Goal: Transaction & Acquisition: Purchase product/service

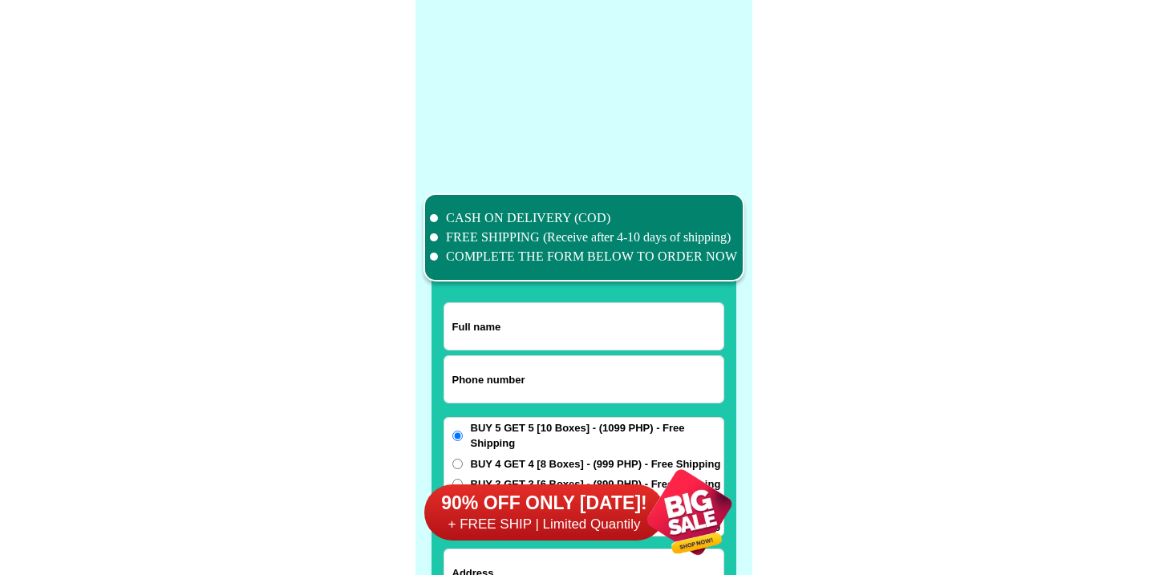
scroll to position [12468, 0]
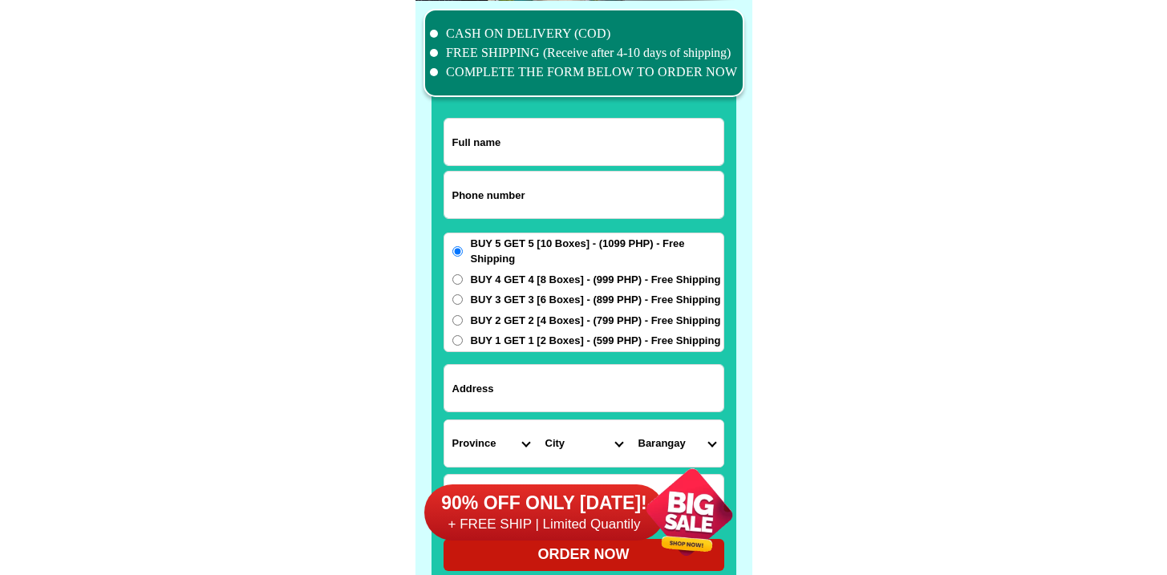
click at [528, 180] on input "Input phone_number" at bounding box center [583, 195] width 279 height 47
paste input "09050885184"
type input "09050885184"
click at [602, 160] on input "Input full_name" at bounding box center [583, 142] width 279 height 47
paste input "Elena Betonio"
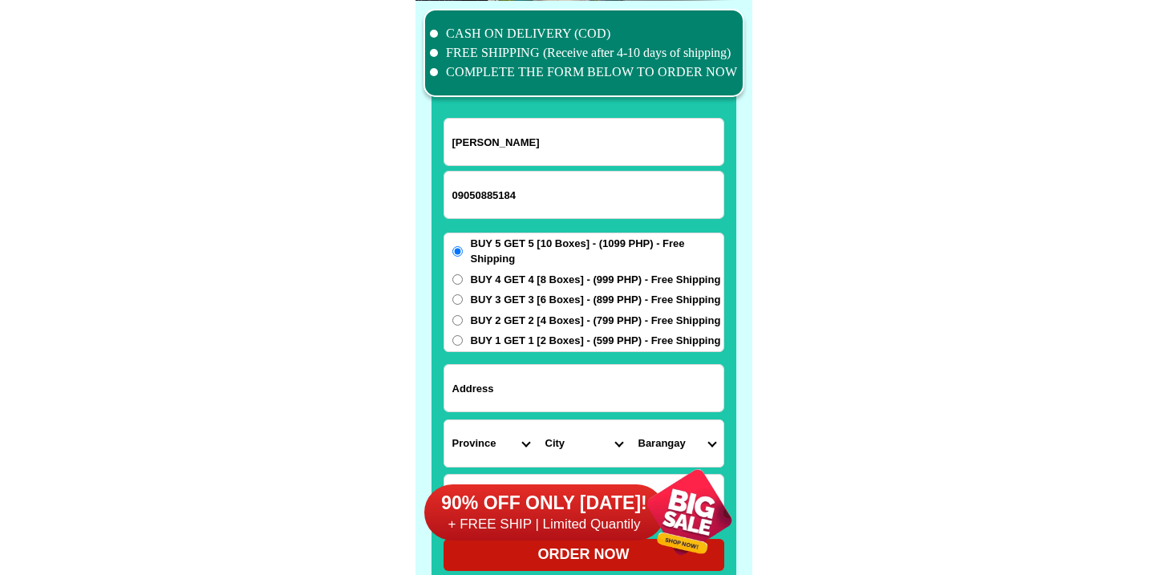
type input "Elena Betonio"
click at [528, 385] on input "Input address" at bounding box center [583, 388] width 279 height 47
paste input "134 Omega St cebu city Brgy Apas"
type input "134 Omega St cebu city Brgy Apas"
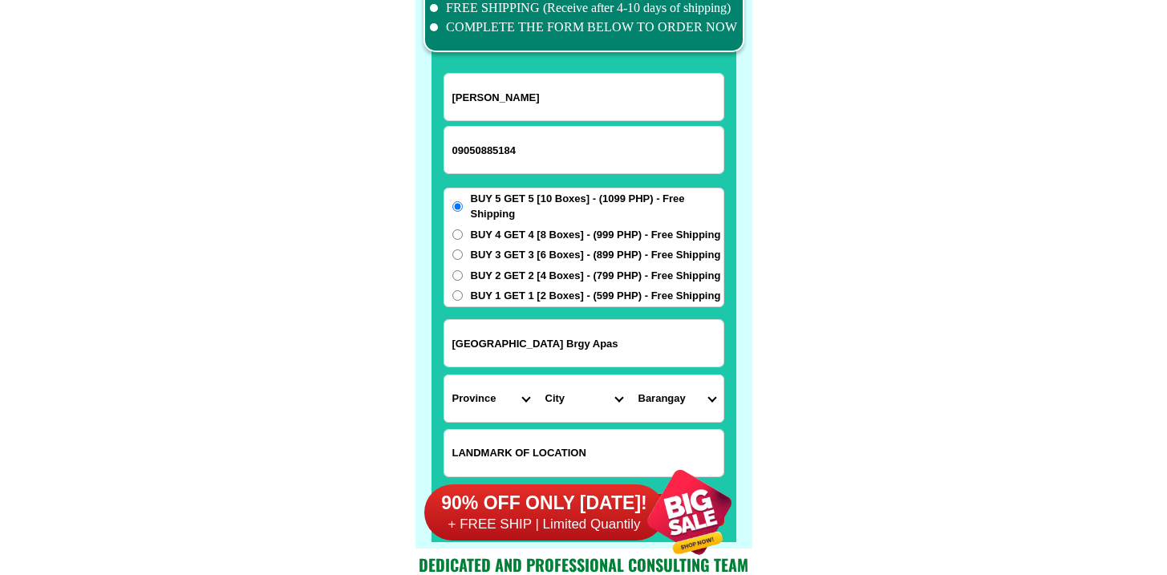
scroll to position [12514, 0]
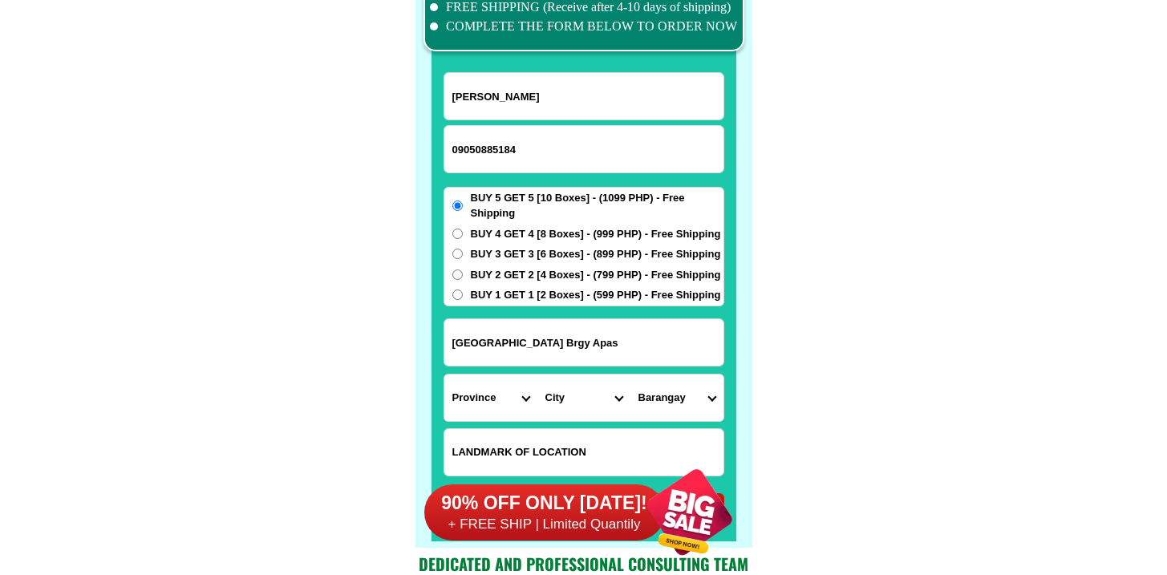
click at [549, 441] on input "Input LANDMARKOFLOCATION" at bounding box center [583, 452] width 279 height 47
paste input "Near Bubbly laundry"
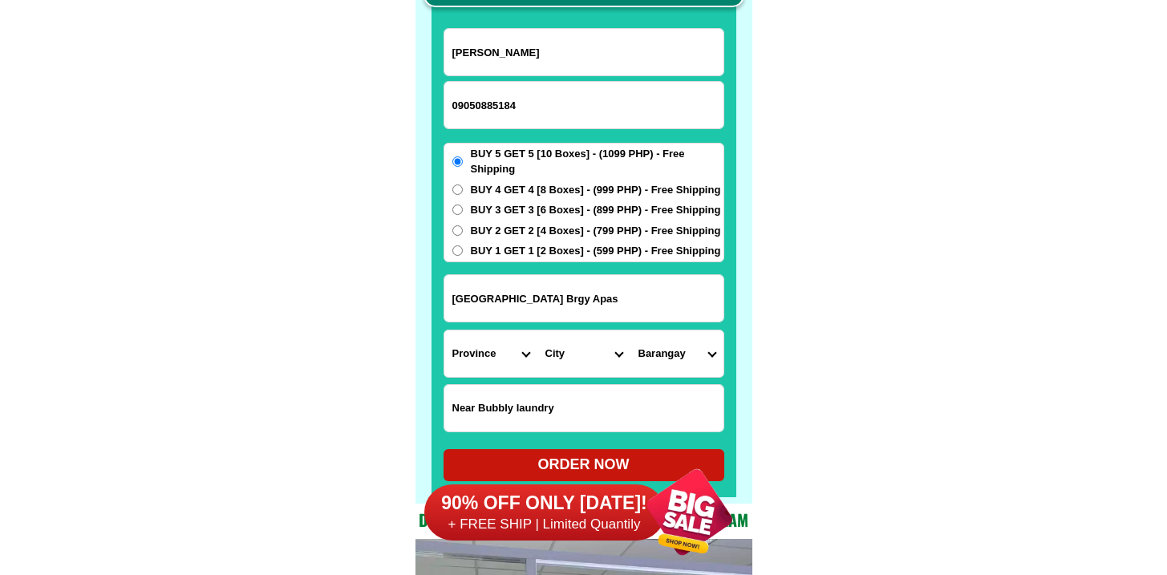
scroll to position [12558, 0]
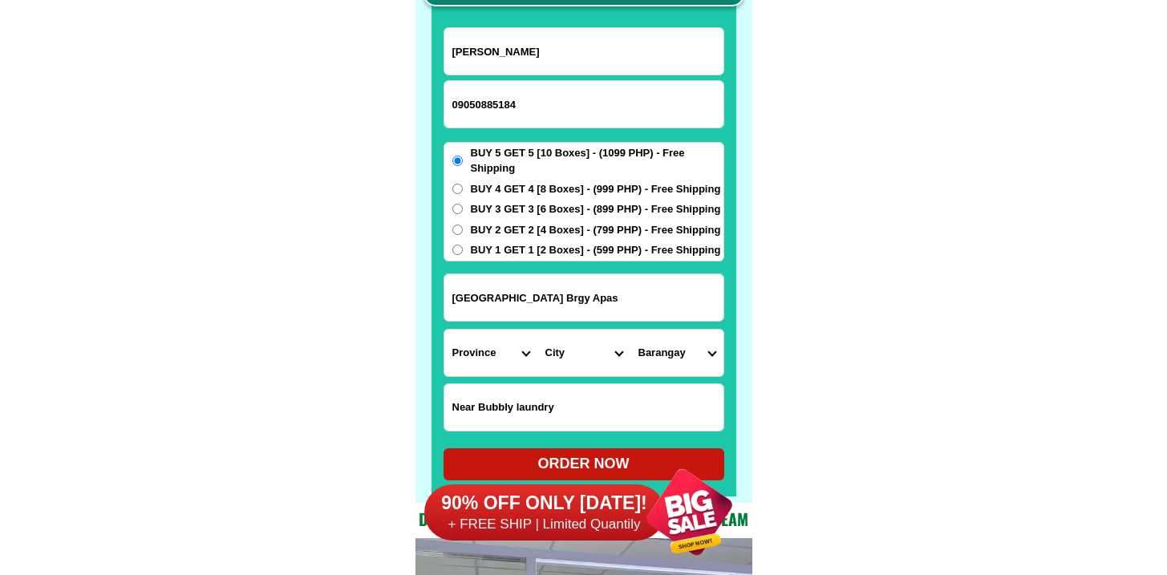
type input "Near Bubbly laundry"
click at [488, 348] on select "Province [GEOGRAPHIC_DATA] [GEOGRAPHIC_DATA][PERSON_NAME][GEOGRAPHIC_DATA][GEOG…" at bounding box center [490, 353] width 93 height 47
click at [488, 359] on select "Province [GEOGRAPHIC_DATA] [GEOGRAPHIC_DATA][PERSON_NAME][GEOGRAPHIC_DATA][GEOG…" at bounding box center [490, 353] width 93 height 47
select select "63_8"
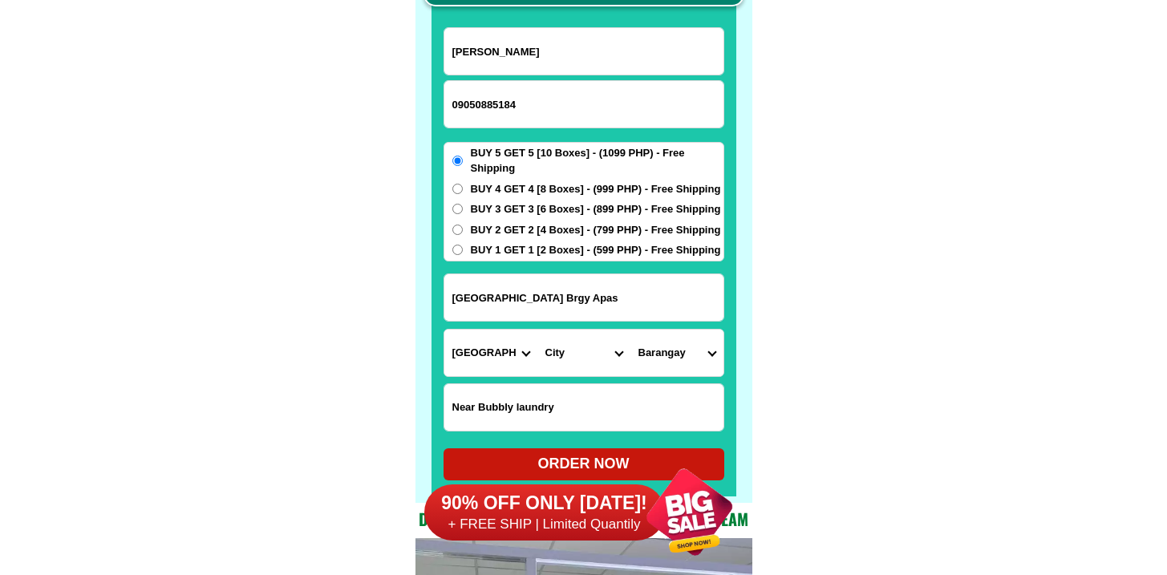
click at [444, 330] on select "Province [GEOGRAPHIC_DATA] [GEOGRAPHIC_DATA][PERSON_NAME][GEOGRAPHIC_DATA][GEOG…" at bounding box center [490, 353] width 93 height 47
click at [565, 346] on select "City Alcoy Aloguinsan Argao Asturias Badian Balamban Bantayan Barili Bogo-city …" at bounding box center [583, 353] width 93 height 47
select select "63_865"
click at [537, 330] on select "City Alcoy Aloguinsan Argao Asturias Badian Balamban Bantayan Barili Bogo-city …" at bounding box center [583, 353] width 93 height 47
click at [677, 342] on select "Barangay Adlaon Agsungot Apas Babag Bacayan Banilad Basak pardo Basak san nicol…" at bounding box center [676, 353] width 93 height 47
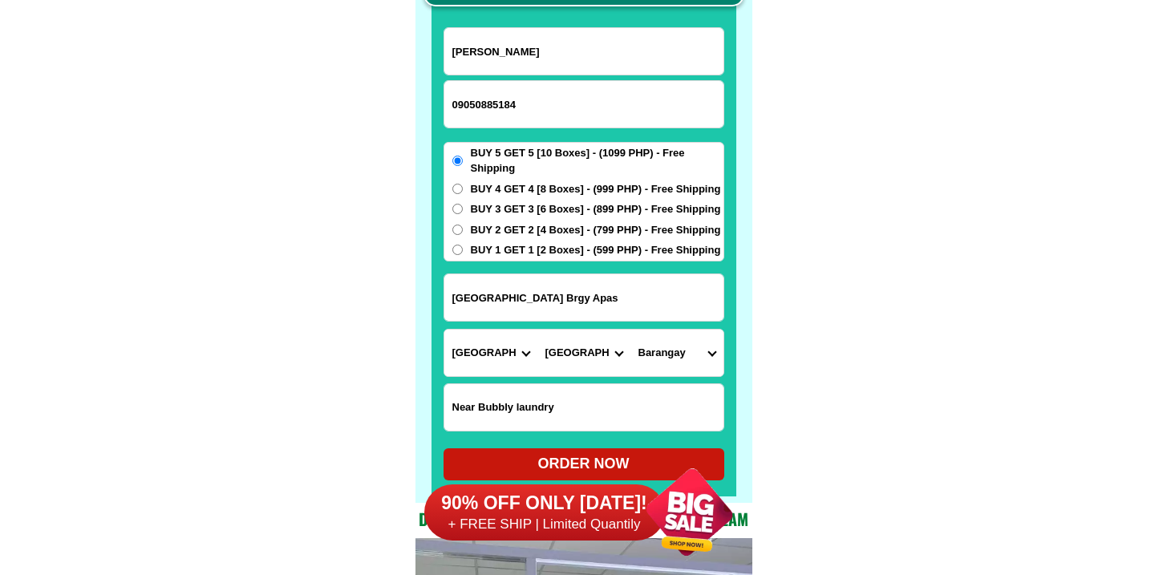
select select "63_8653548"
click at [630, 330] on select "Barangay Adlaon Agsungot Apas Babag Bacayan Banilad Basak pardo Basak san nicol…" at bounding box center [676, 353] width 93 height 47
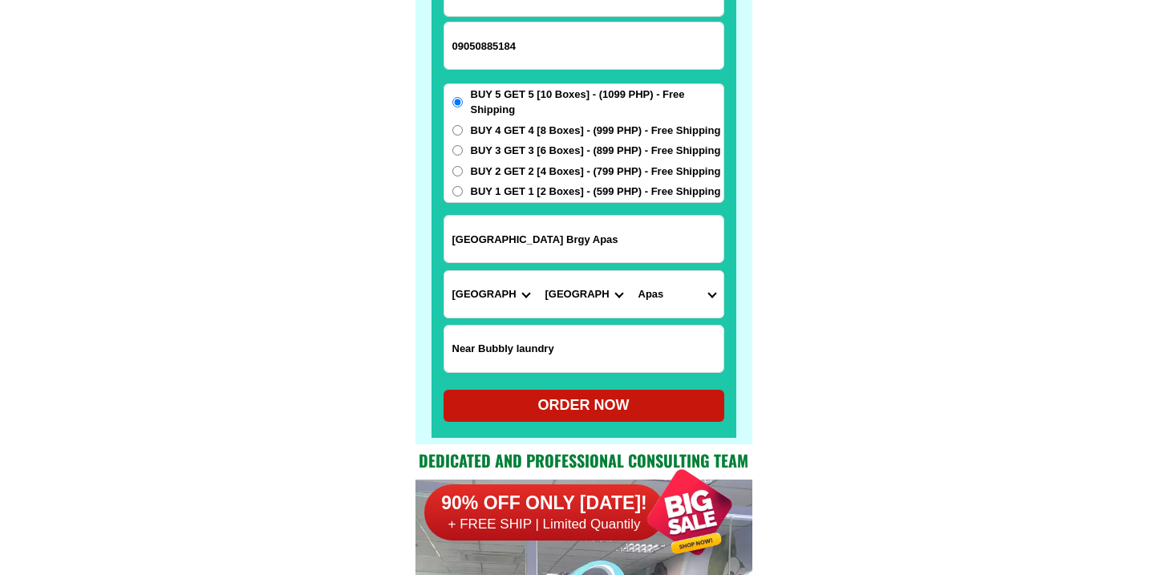
scroll to position [12627, 0]
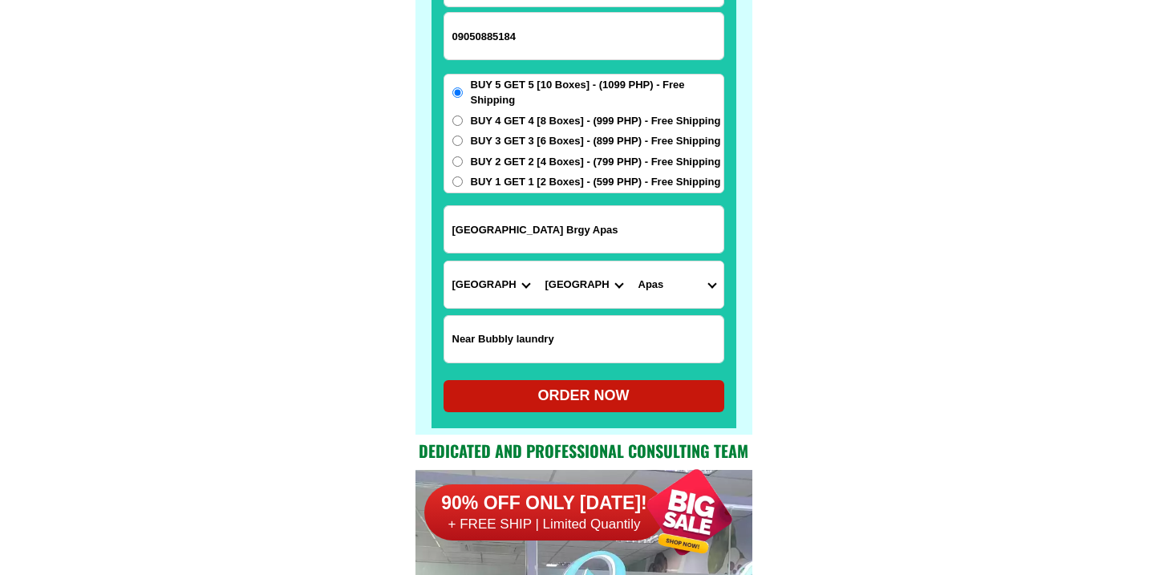
click at [579, 387] on div "ORDER NOW" at bounding box center [584, 396] width 281 height 22
radio input "true"
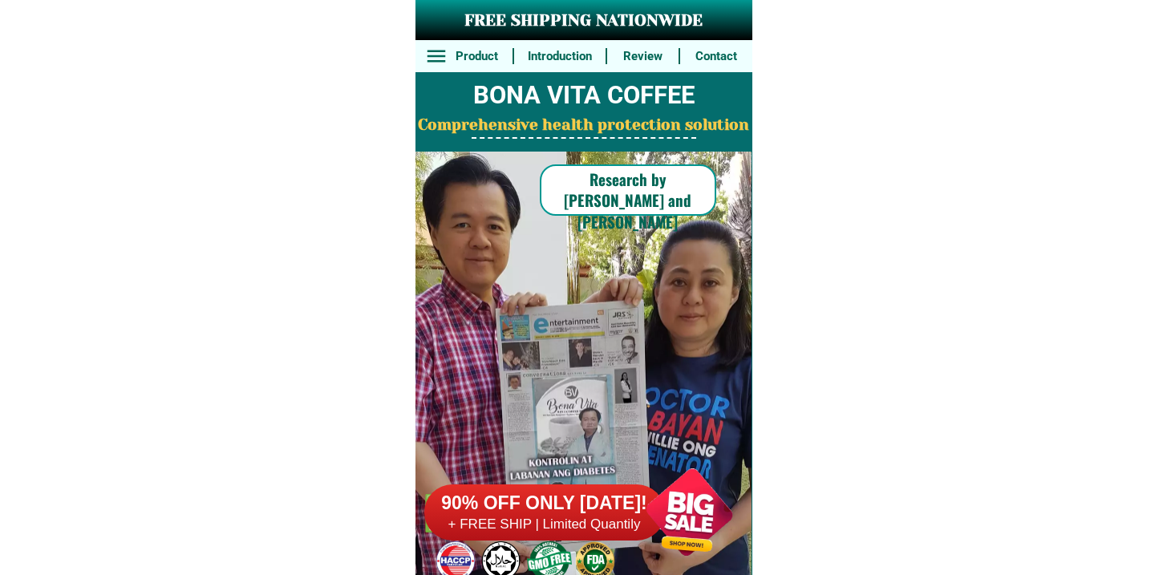
click at [487, 533] on div at bounding box center [544, 512] width 241 height 56
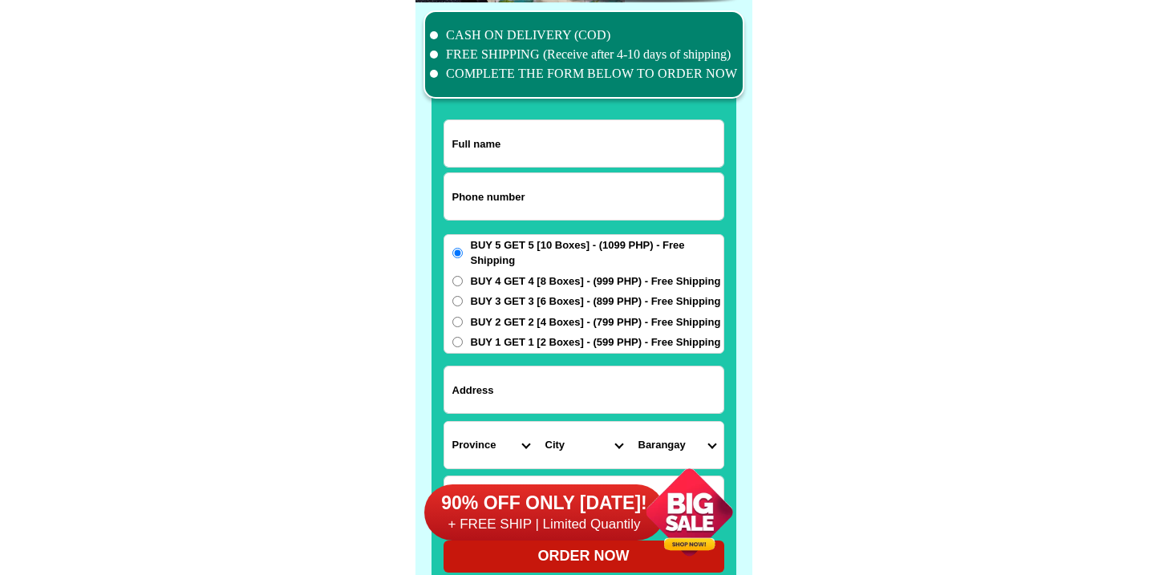
scroll to position [12468, 0]
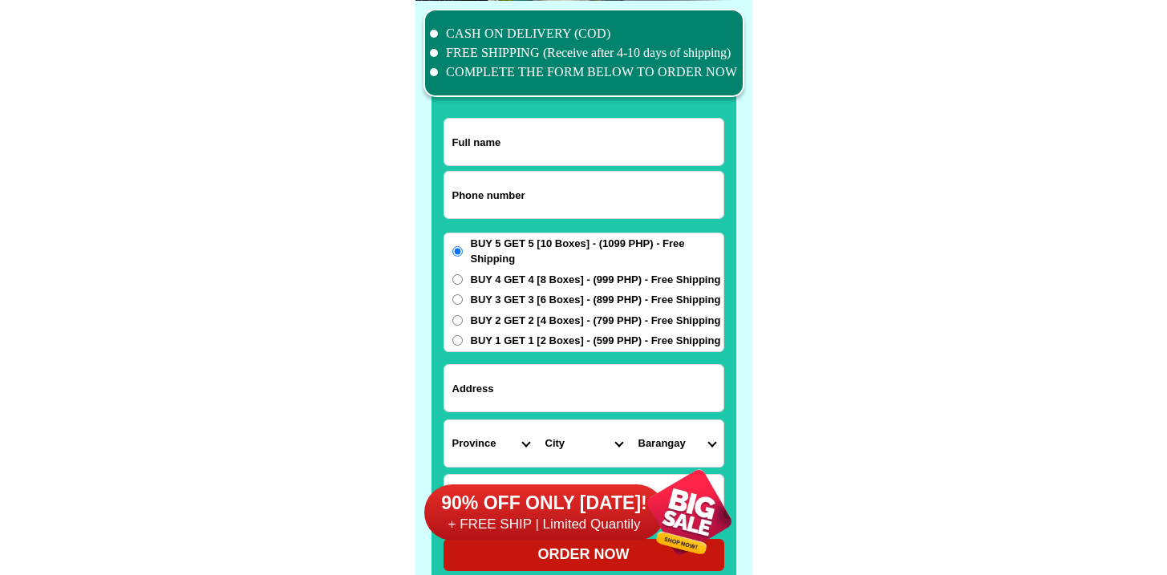
click at [546, 193] on input "Input phone_number" at bounding box center [583, 195] width 279 height 47
paste input "09157171670"
type input "09157171670"
click at [508, 168] on form "09157171670 ORDER NOW Province Abra Agusan-del-norte Agusan-del-sur Aklan Albay…" at bounding box center [584, 344] width 281 height 453
click at [512, 149] on input "Input full_name" at bounding box center [583, 142] width 279 height 47
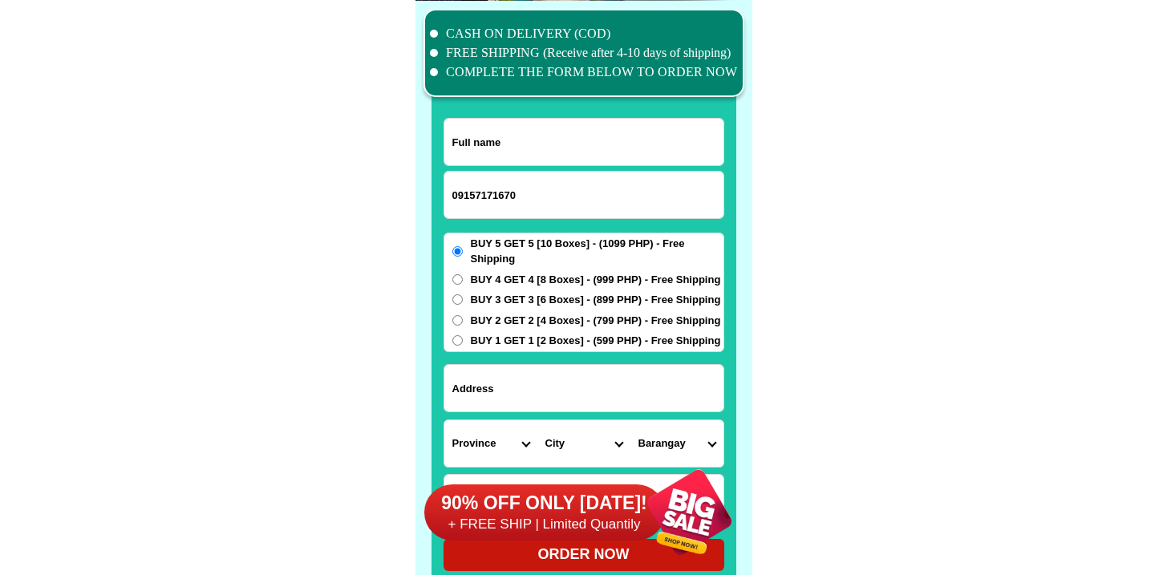
paste input "Rosalinda Catrera"
type input "Rosalinda Catrera"
click at [579, 387] on input "Input address" at bounding box center [583, 388] width 279 height 47
paste input "1243 sitio Japan, Bonuan Binloc Fshupsn City , Pangasinan"
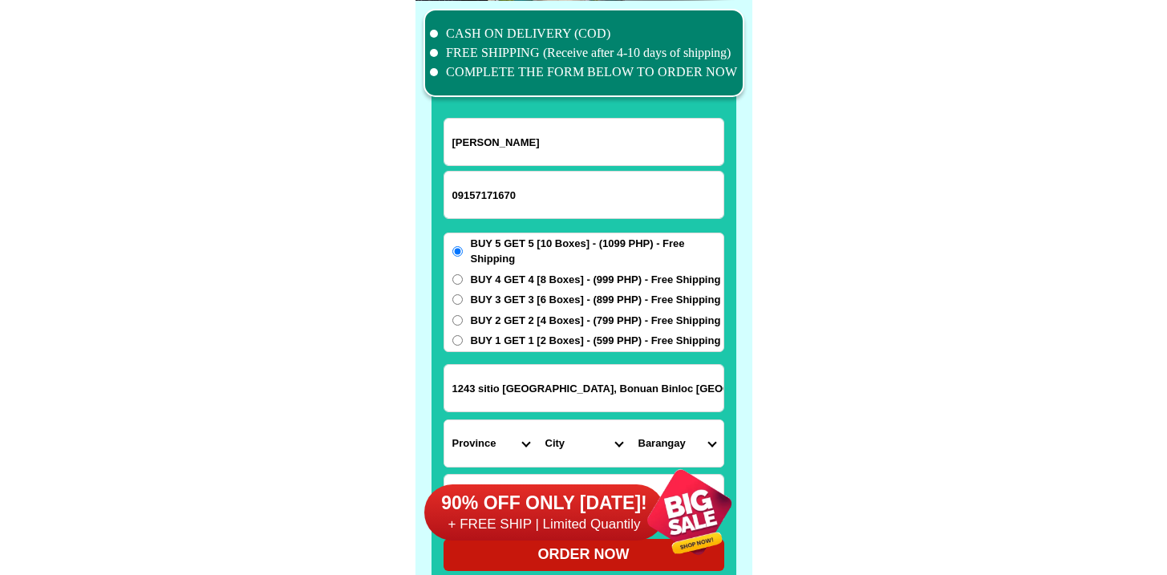
scroll to position [0, 25]
paste input "Input address"
type input "1243 sitio Japan, Bonuan Binloc Fshupsn City , Pangasinan"
click at [574, 438] on select "City" at bounding box center [583, 443] width 93 height 47
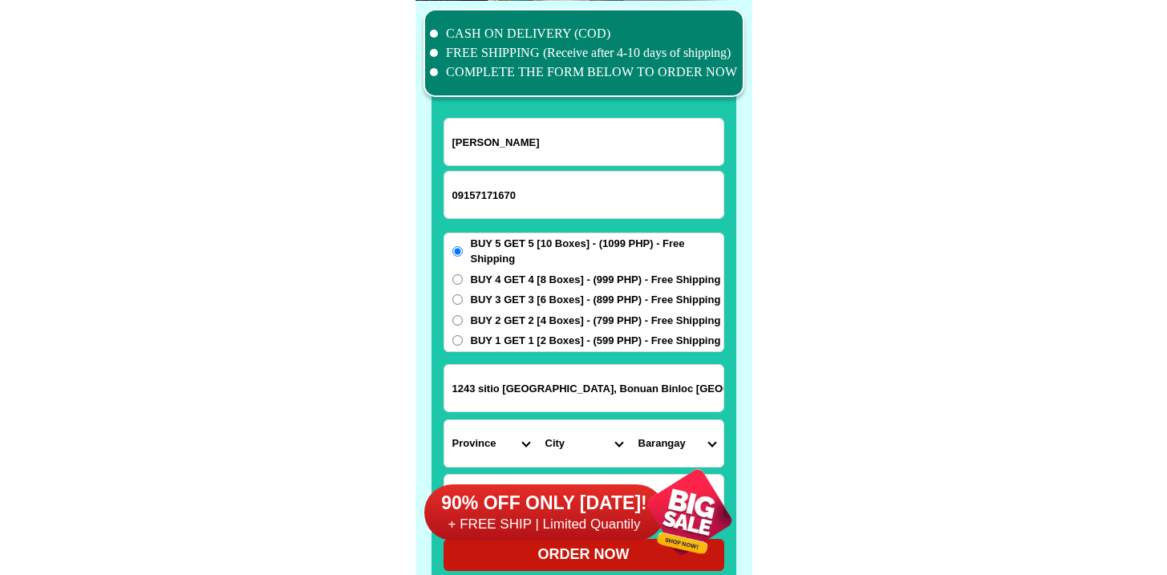
click at [537, 330] on div "BUY 5 GET 5 [10 Boxes] - (1099 PHP) - Free Shipping BUY 4 GET 4 [8 Boxes] - (99…" at bounding box center [584, 293] width 281 height 120
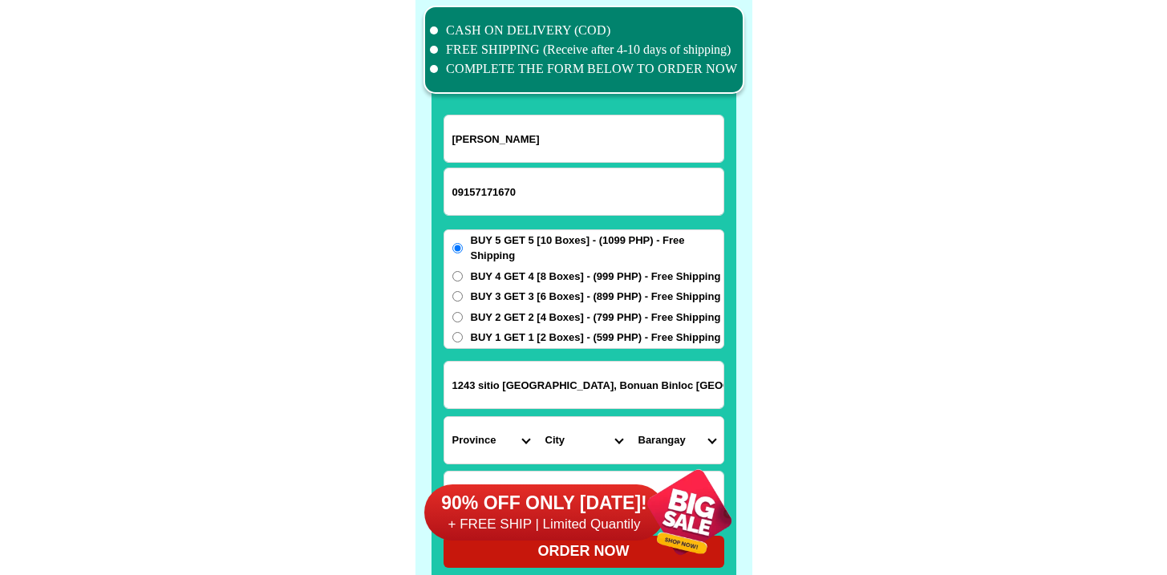
click at [537, 321] on span "BUY 2 GET 2 [4 Boxes] - (799 PHP) - Free Shipping" at bounding box center [596, 318] width 250 height 16
click at [463, 321] on input "BUY 2 GET 2 [4 Boxes] - (799 PHP) - Free Shipping" at bounding box center [457, 317] width 10 height 10
radio input "true"
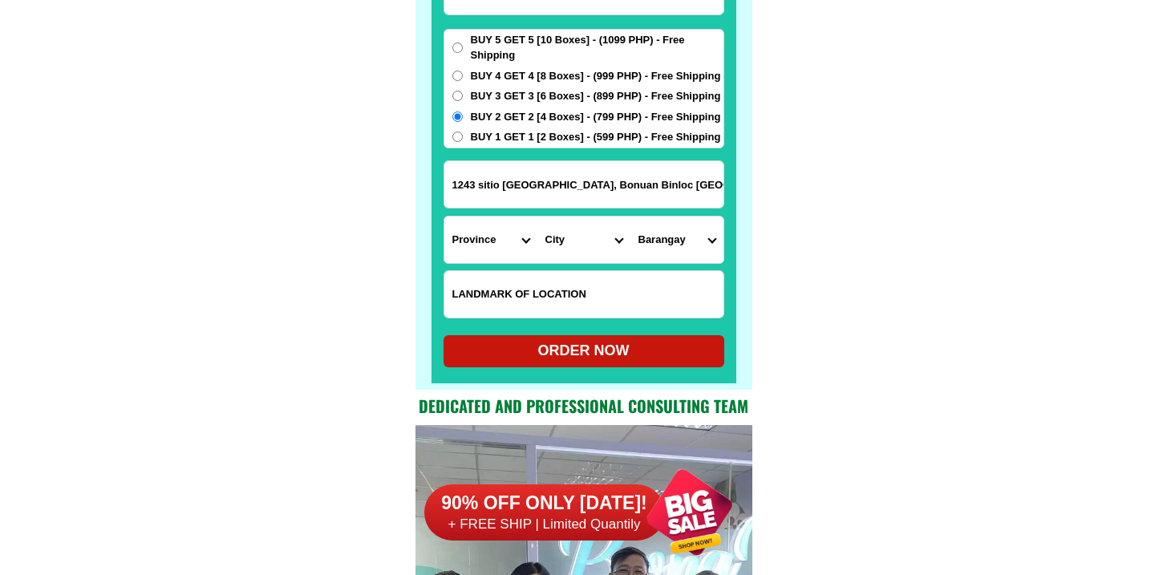
scroll to position [12722, 0]
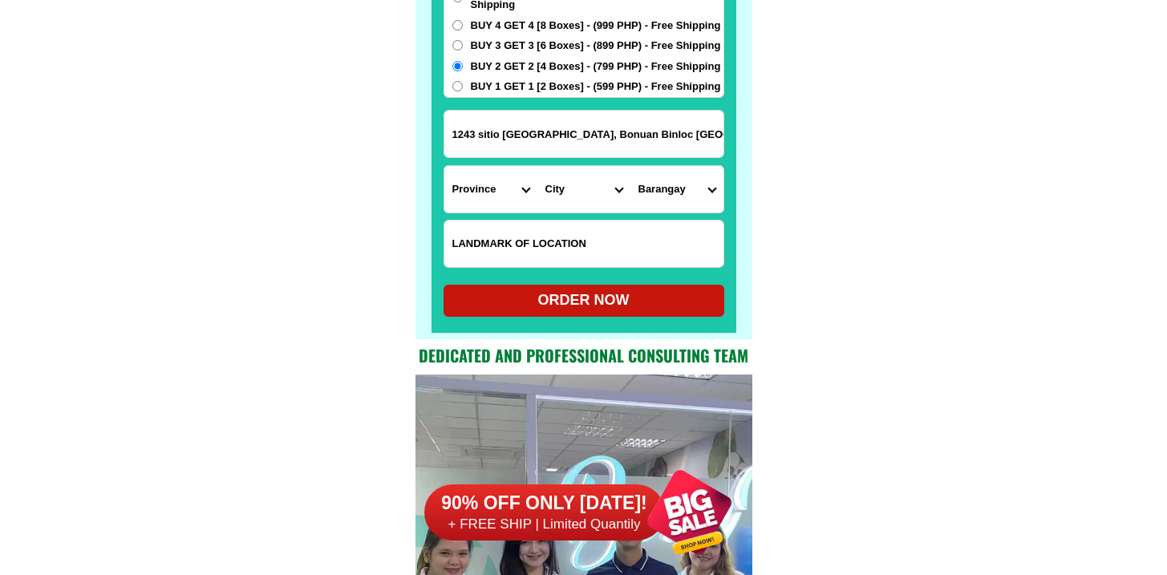
click at [558, 260] on input "Input LANDMARKOFLOCATION" at bounding box center [583, 244] width 279 height 47
click at [555, 241] on input "v" at bounding box center [583, 244] width 279 height 47
paste input "Near Federico Ceralde integrated school"
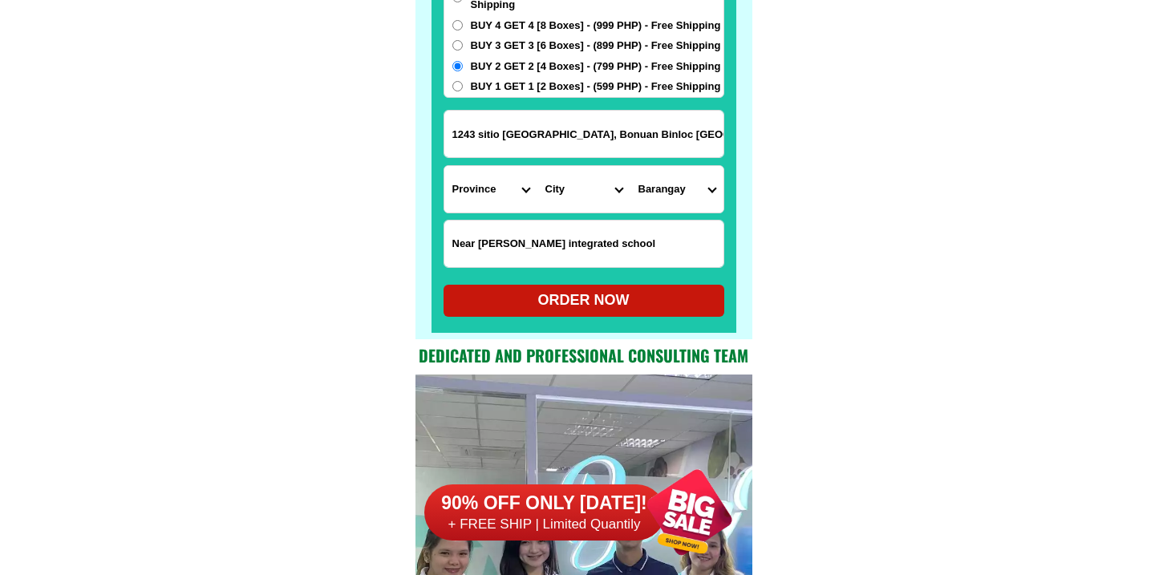
type input "Near Federico Ceralde integrated school"
click at [512, 197] on select "Province [GEOGRAPHIC_DATA] [GEOGRAPHIC_DATA] [GEOGRAPHIC_DATA] [GEOGRAPHIC_DATA…" at bounding box center [490, 189] width 93 height 47
click at [444, 166] on select "Province [GEOGRAPHIC_DATA] [GEOGRAPHIC_DATA] [GEOGRAPHIC_DATA] [GEOGRAPHIC_DATA…" at bounding box center [490, 189] width 93 height 47
click at [499, 201] on select "Province [GEOGRAPHIC_DATA] [GEOGRAPHIC_DATA] [GEOGRAPHIC_DATA] [GEOGRAPHIC_DATA…" at bounding box center [490, 189] width 93 height 47
select select "63_247"
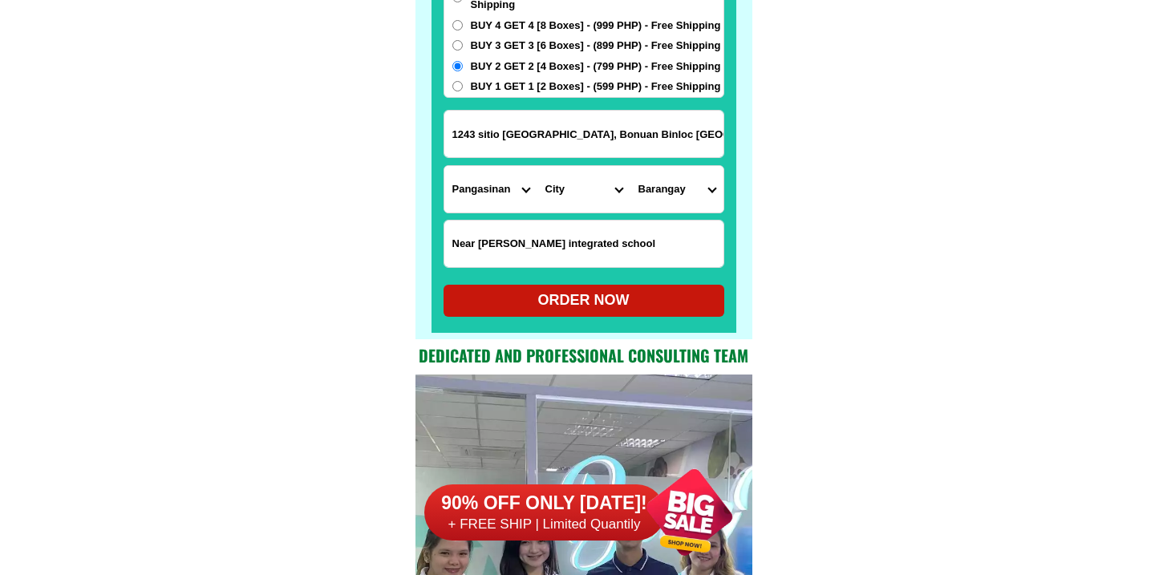
click at [444, 166] on select "Province [GEOGRAPHIC_DATA] [GEOGRAPHIC_DATA] [GEOGRAPHIC_DATA] [GEOGRAPHIC_DATA…" at bounding box center [490, 189] width 93 height 47
click at [605, 200] on select "City Agno Aguilar Alaminos-city Asingan Balungao Bani Basista Bautista Bayamban…" at bounding box center [583, 189] width 93 height 47
drag, startPoint x: 727, startPoint y: 142, endPoint x: 776, endPoint y: 142, distance: 48.9
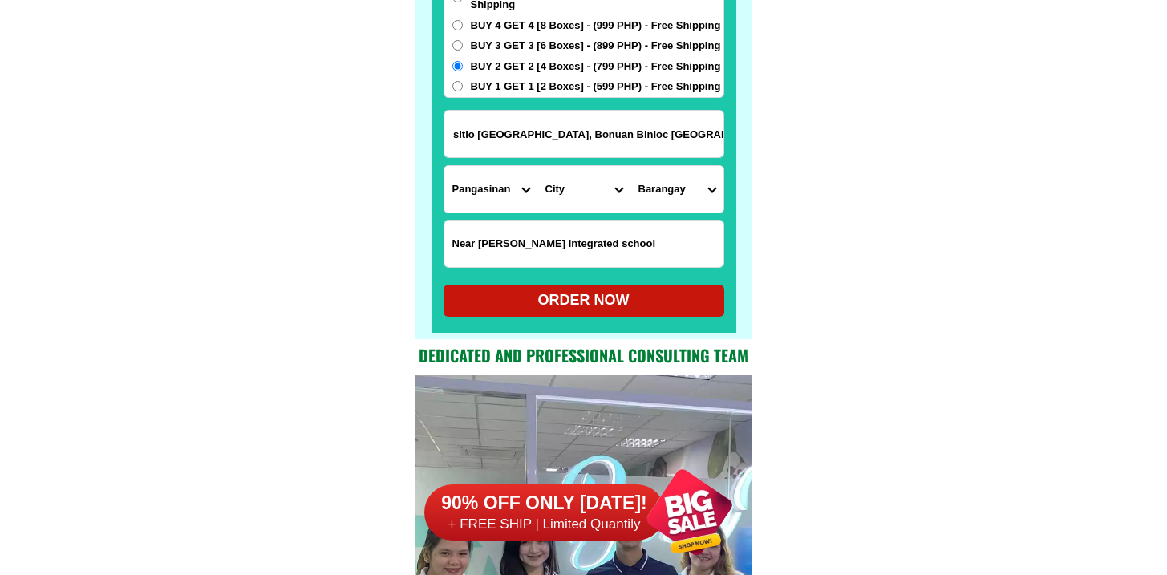
click at [561, 161] on form "Rosalinda Catrera 09157171670 ORDER NOW 1243 sitio Japan, Bonuan Binloc Fshupsn…" at bounding box center [584, 90] width 281 height 453
click at [573, 191] on select "City Agno Aguilar Alaminos-city Asingan Balungao Bani Basista Bautista Bayamban…" at bounding box center [583, 189] width 93 height 47
select select "63_2479674"
click at [537, 166] on select "City Agno Aguilar Alaminos-city Asingan Balungao Bani Basista Bautista Bayamban…" at bounding box center [583, 189] width 93 height 47
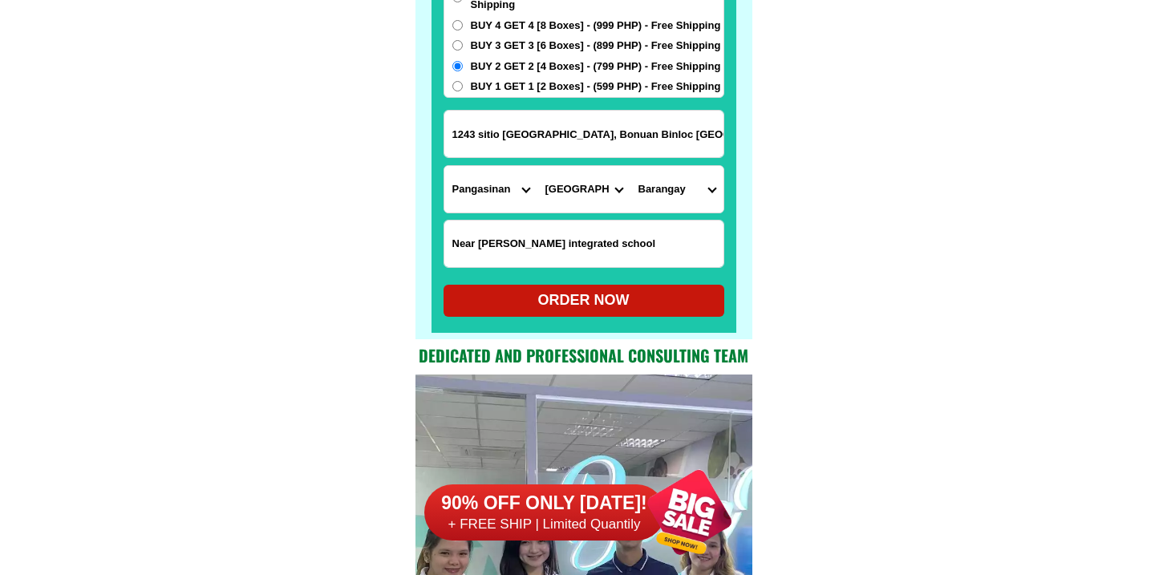
click at [683, 185] on select "Barangay Bacayao norte Bacayao sur Barangay i (t. bugallon) Barangay ii (nueva)…" at bounding box center [676, 189] width 93 height 47
select select "63_24796747989"
click at [630, 166] on select "Barangay Bacayao norte Bacayao sur Barangay i (t. bugallon) Barangay ii (nueva)…" at bounding box center [676, 189] width 93 height 47
click at [596, 307] on div "ORDER NOW" at bounding box center [584, 301] width 281 height 22
radio input "true"
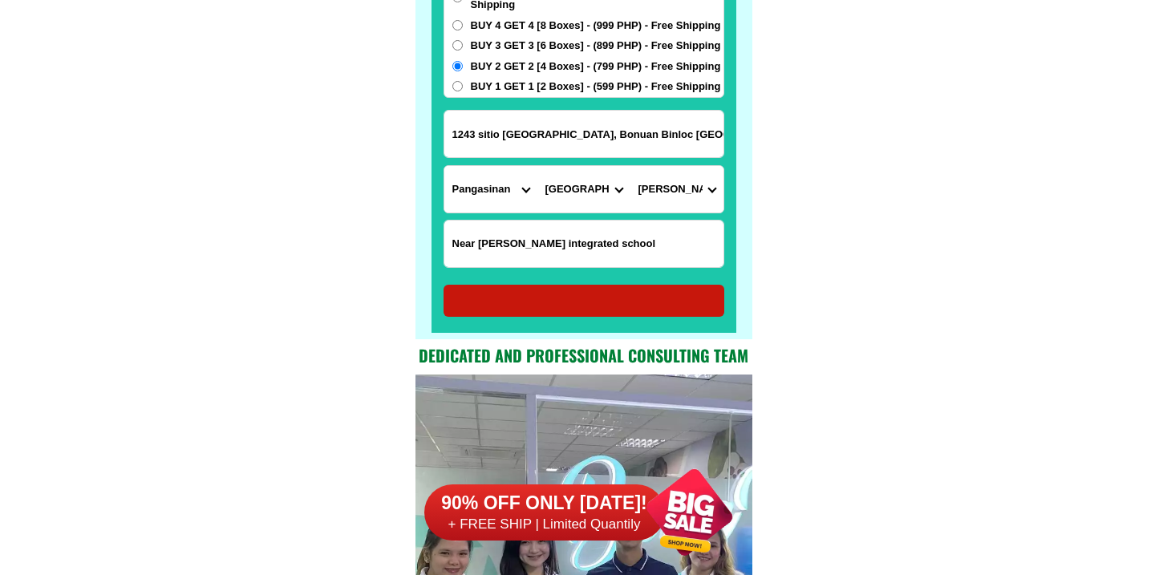
radio input "true"
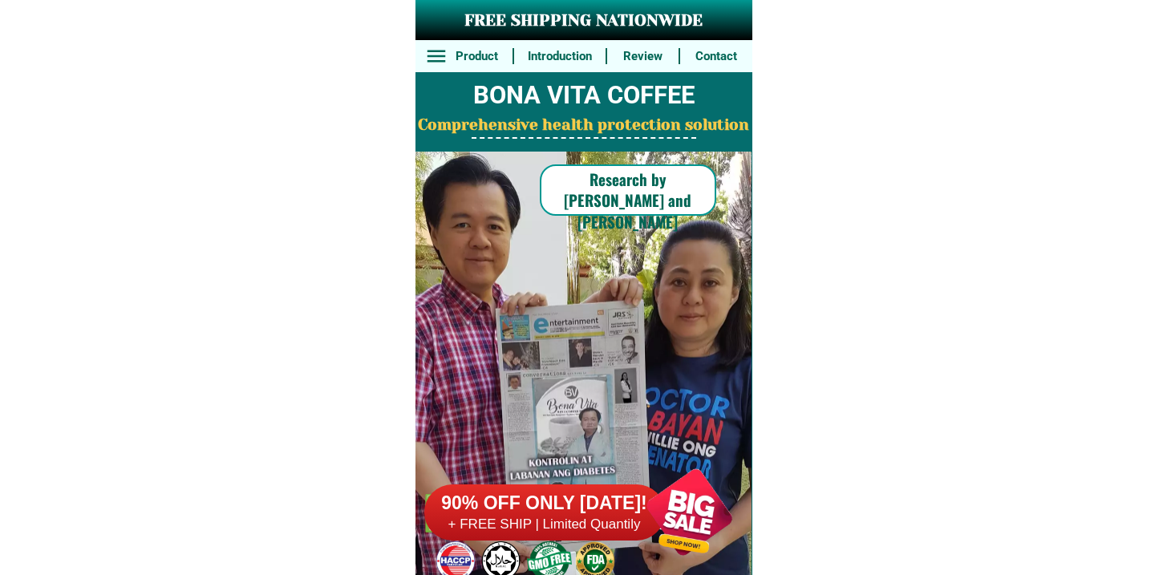
click at [562, 490] on div at bounding box center [544, 512] width 241 height 56
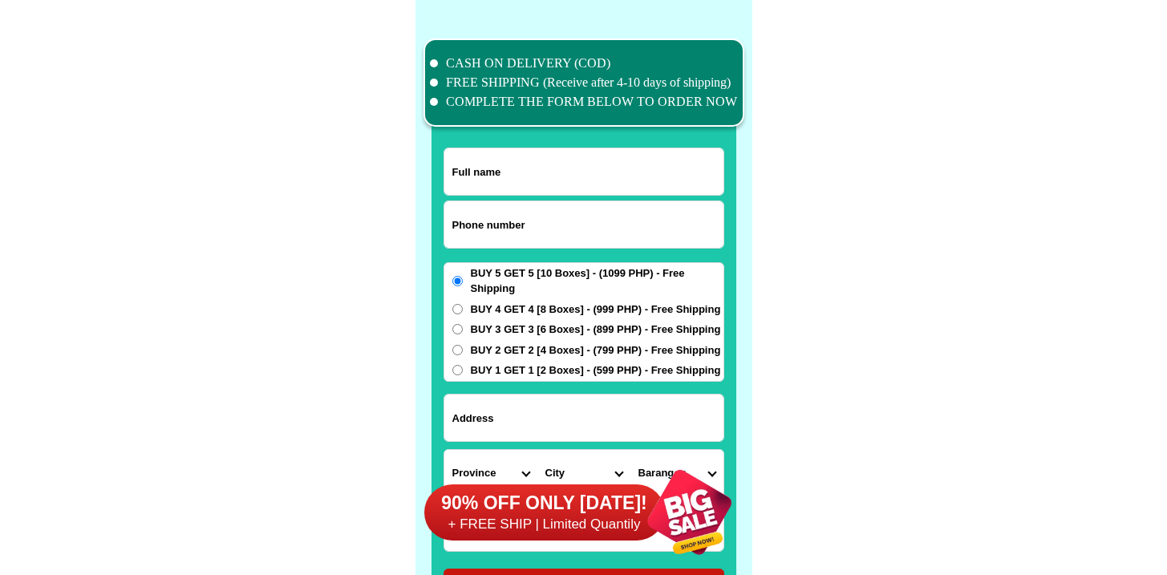
scroll to position [12468, 0]
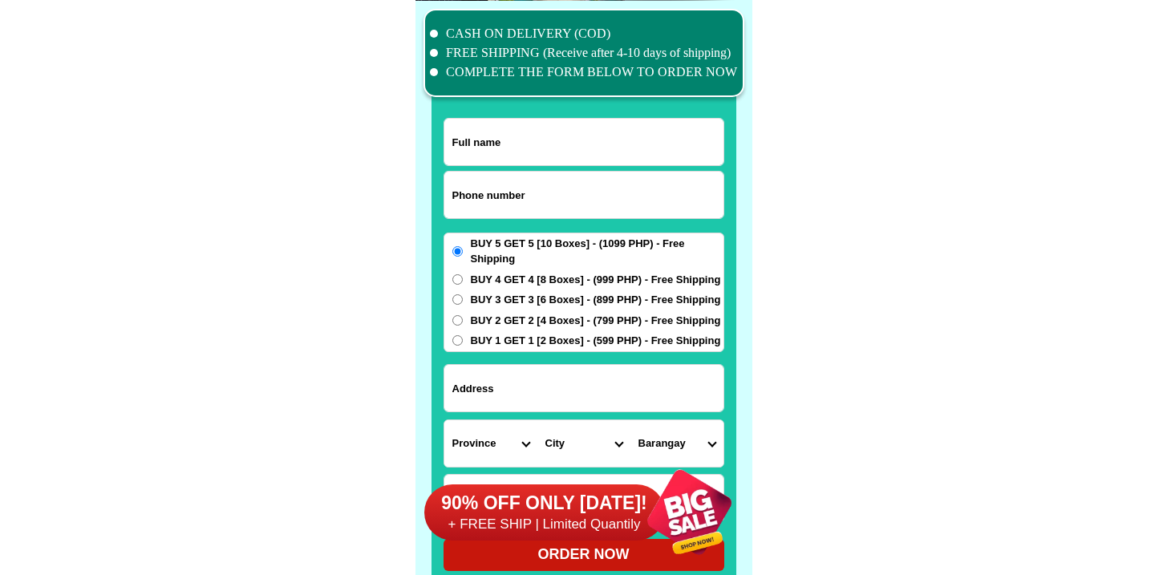
click at [504, 211] on input "Input phone_number" at bounding box center [583, 195] width 279 height 47
paste input "9219742429"
click at [455, 203] on input "9219742429" at bounding box center [583, 195] width 279 height 47
click at [451, 200] on input "9219742429" at bounding box center [583, 195] width 279 height 47
type input "99219742429"
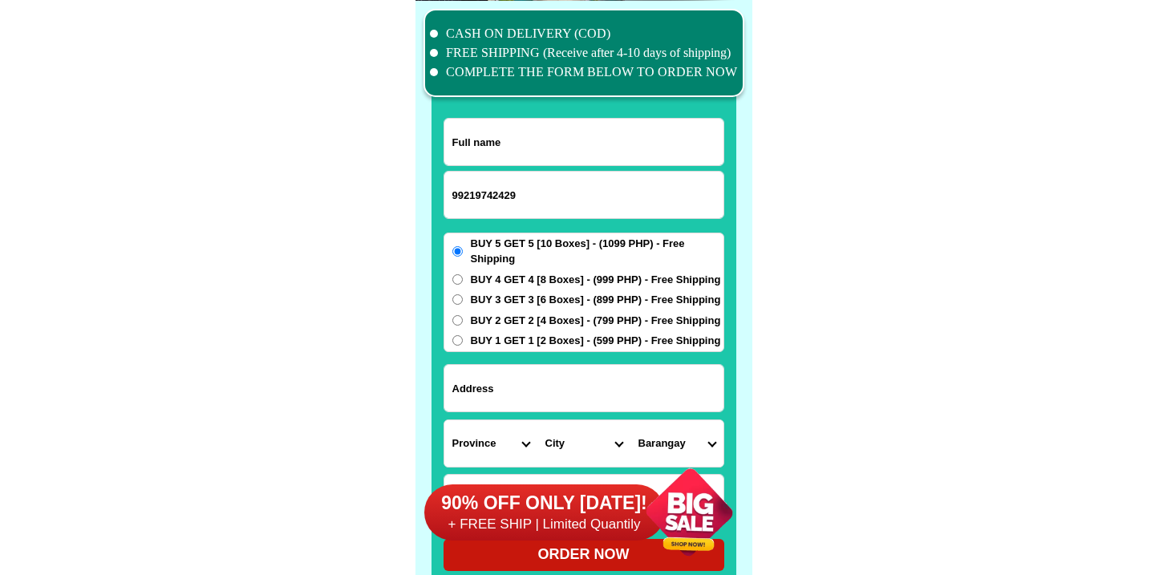
click at [521, 125] on input "Input full_name" at bounding box center [583, 142] width 279 height 47
paste input "Gaudecia Dumaran"
type input "Gaudecia Dumaran"
click at [592, 344] on span "BUY 1 GET 1 [2 Boxes] - (599 PHP) - Free Shipping" at bounding box center [596, 341] width 250 height 16
click at [463, 344] on input "BUY 1 GET 1 [2 Boxes] - (599 PHP) - Free Shipping" at bounding box center [457, 340] width 10 height 10
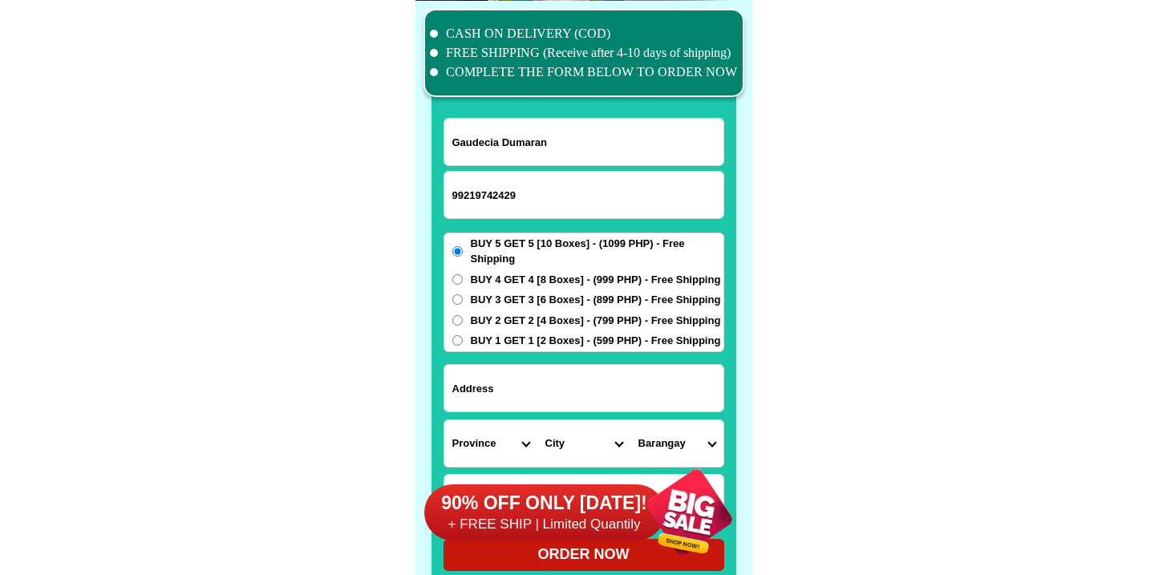
radio input "true"
click at [579, 412] on form "Gaudecia Dumaran 99219742429 ORDER NOW Province Abra Agusan-del-norte Agusan-de…" at bounding box center [584, 344] width 281 height 453
click at [580, 386] on input "Input address" at bounding box center [583, 388] width 279 height 47
paste input "Buyuan Tigbauan iloilo—Seafdec Compound Housing B-2"
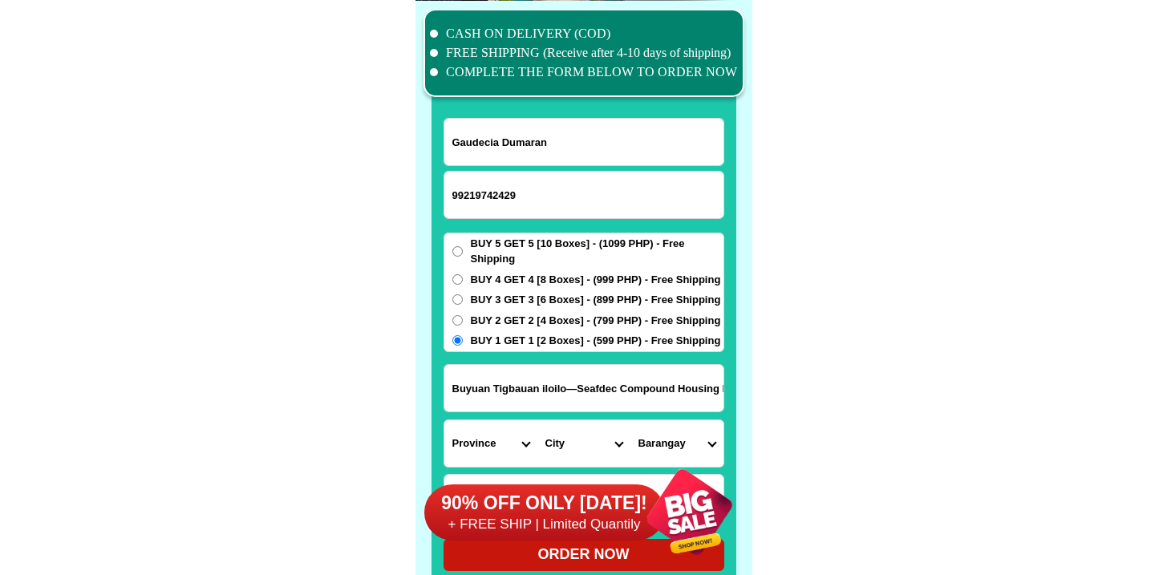
scroll to position [0, 16]
drag, startPoint x: 597, startPoint y: 403, endPoint x: 442, endPoint y: 403, distance: 154.8
click at [442, 403] on div "CASH ON DELIVERY (COD) FREE SHIPPING (Receive after 4-10 days of shipping) COMP…" at bounding box center [583, 297] width 337 height 593
type input "Buyuan Tigbauan iloilo—Seafdec Compound Housing B-2"
click at [476, 436] on select "Province [GEOGRAPHIC_DATA] [GEOGRAPHIC_DATA][PERSON_NAME][GEOGRAPHIC_DATA][GEOG…" at bounding box center [490, 443] width 93 height 47
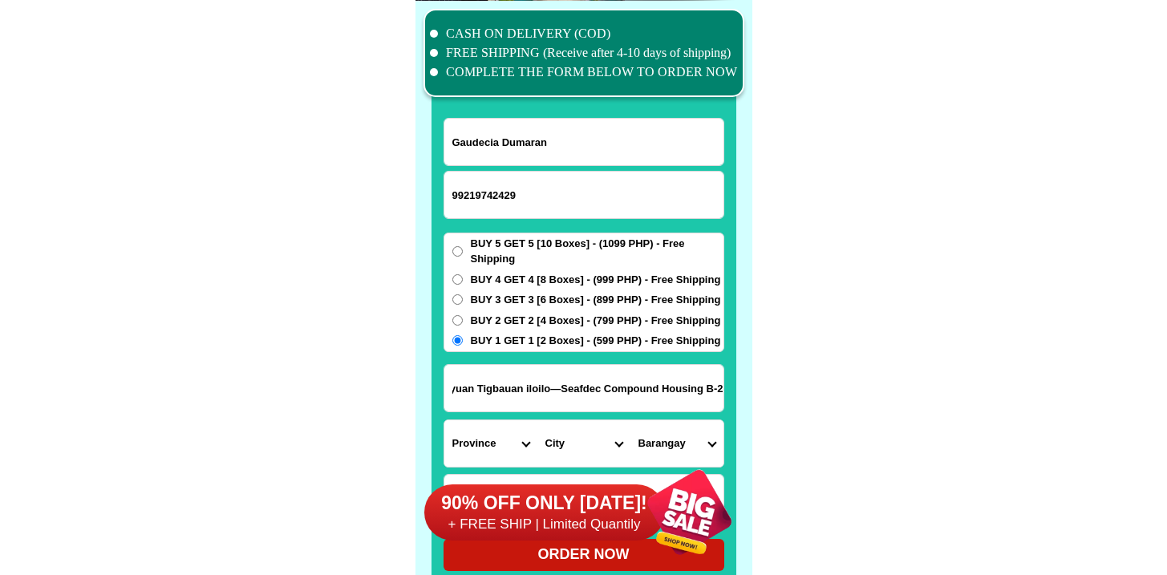
scroll to position [0, 0]
select select "63_151"
click at [444, 420] on select "Province [GEOGRAPHIC_DATA] [GEOGRAPHIC_DATA][PERSON_NAME][GEOGRAPHIC_DATA][GEOG…" at bounding box center [490, 443] width 93 height 47
click at [596, 445] on select "City Ajuy Alimodian Anilao Badiangan Balasan Banate Barotac-nuevo Barotac-viejo…" at bounding box center [583, 443] width 93 height 47
select select "63_1518028"
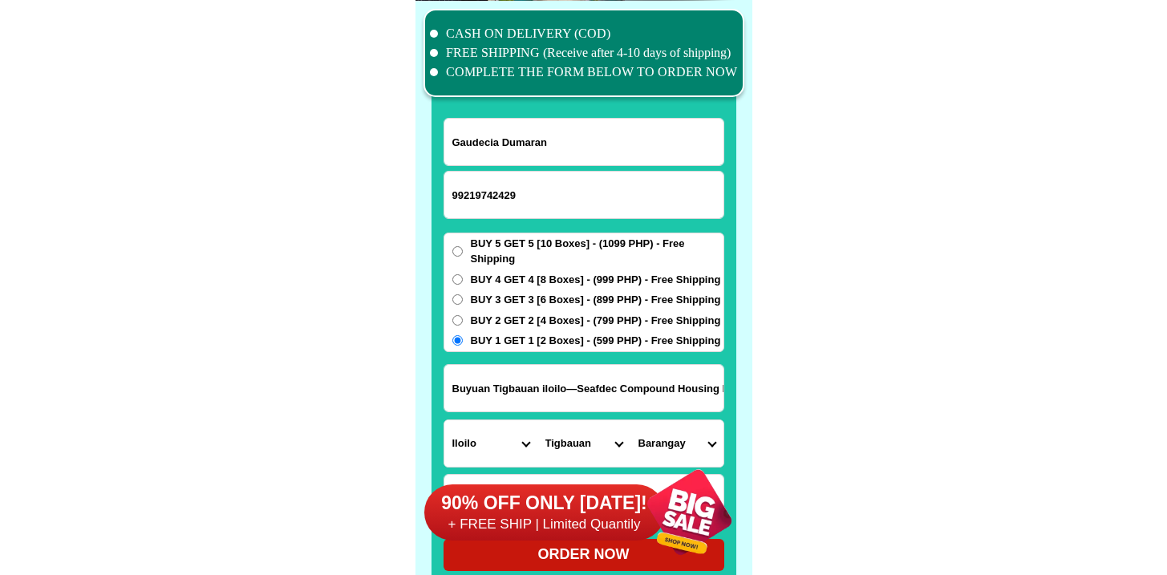
click at [537, 420] on select "City Ajuy Alimodian Anilao Badiangan Balasan Banate Barotac-nuevo Barotac-viejo…" at bounding box center [583, 443] width 93 height 47
click at [687, 440] on select "Barangay Alupidian Atabayan Bagacay Baguingin Bagumbayan Bangkal Bantud Baranga…" at bounding box center [676, 443] width 93 height 47
click at [630, 420] on select "Barangay Alupidian Atabayan Bagacay Baguingin Bagumbayan Bangkal Bantud Baranga…" at bounding box center [676, 443] width 93 height 47
click at [690, 440] on select "Barangay Alupidian Atabayan Bagacay Baguingin Bagumbayan Bangkal Bantud Baranga…" at bounding box center [676, 443] width 93 height 47
select select "63_151802826705"
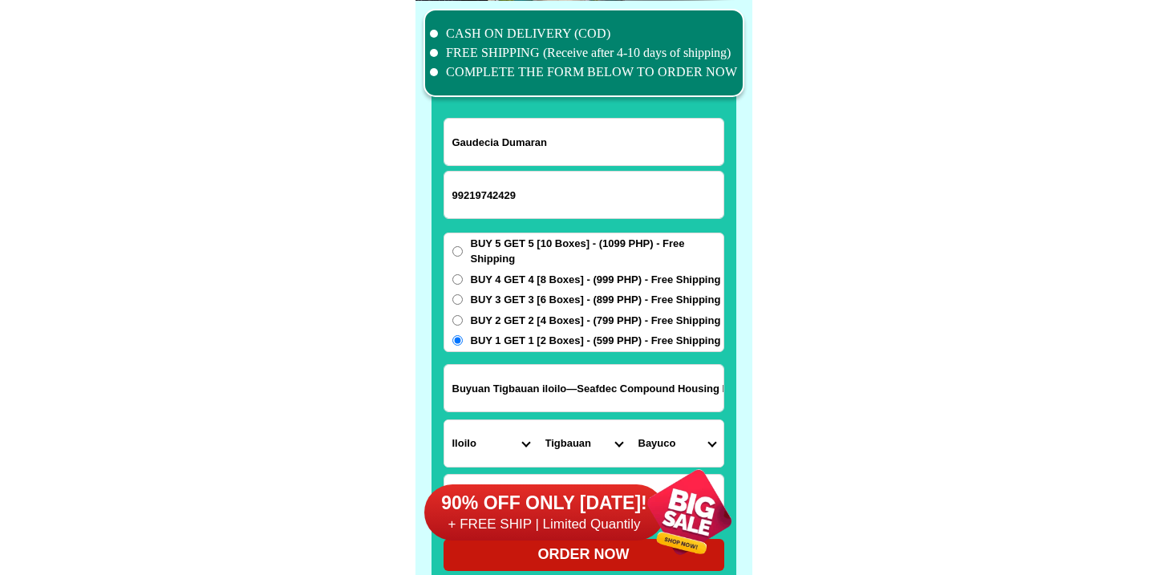
click at [630, 420] on select "Barangay Alupidian Atabayan Bagacay Baguingin Bagumbayan Bangkal Bantud Baranga…" at bounding box center [676, 443] width 93 height 47
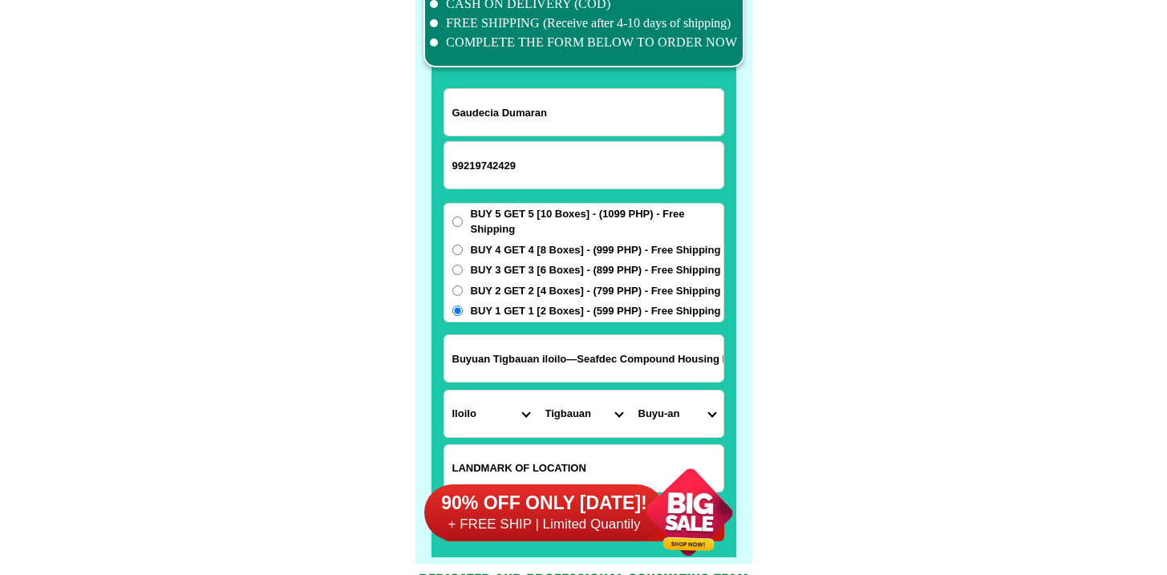
scroll to position [12617, 0]
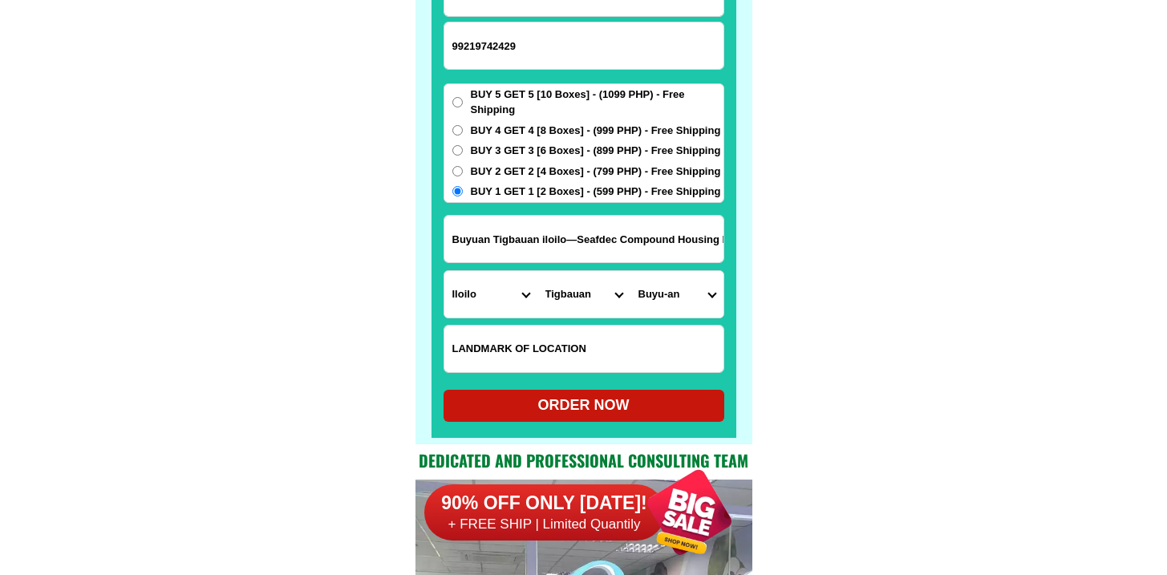
click at [602, 424] on div at bounding box center [584, 156] width 305 height 564
click at [608, 410] on div "ORDER NOW" at bounding box center [584, 406] width 281 height 22
radio input "true"
type input "09219742429"
click at [610, 402] on div "ORDER NOW" at bounding box center [584, 406] width 281 height 22
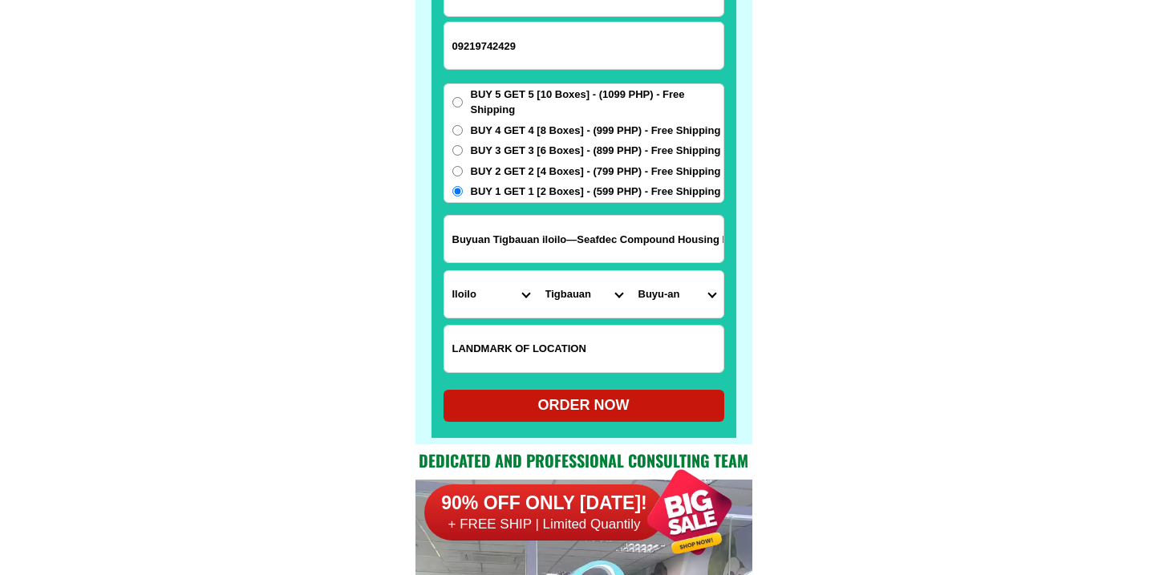
radio input "true"
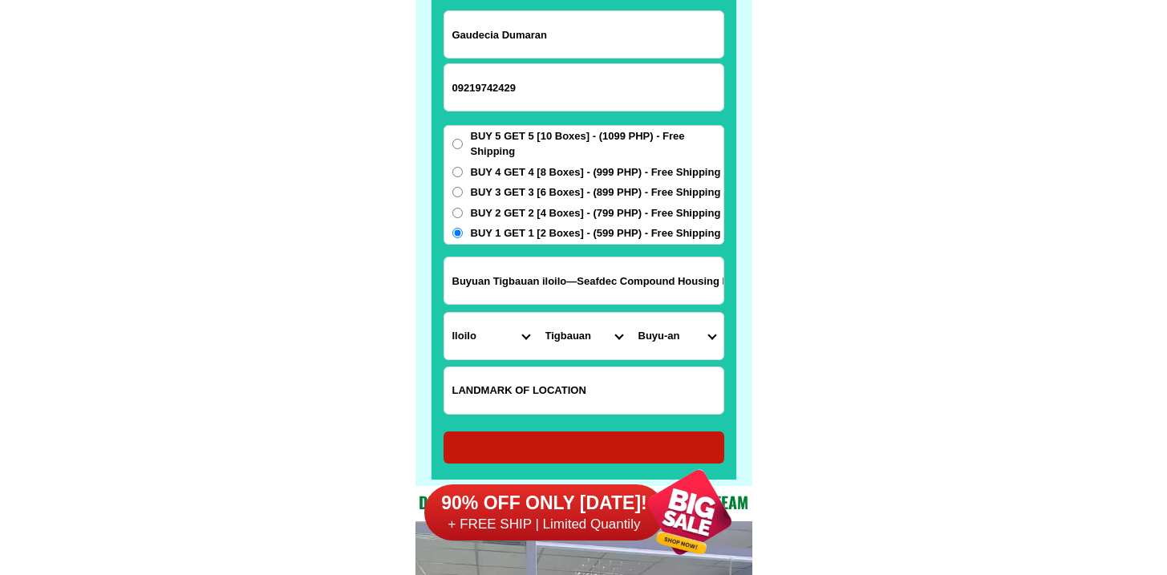
radio input "true"
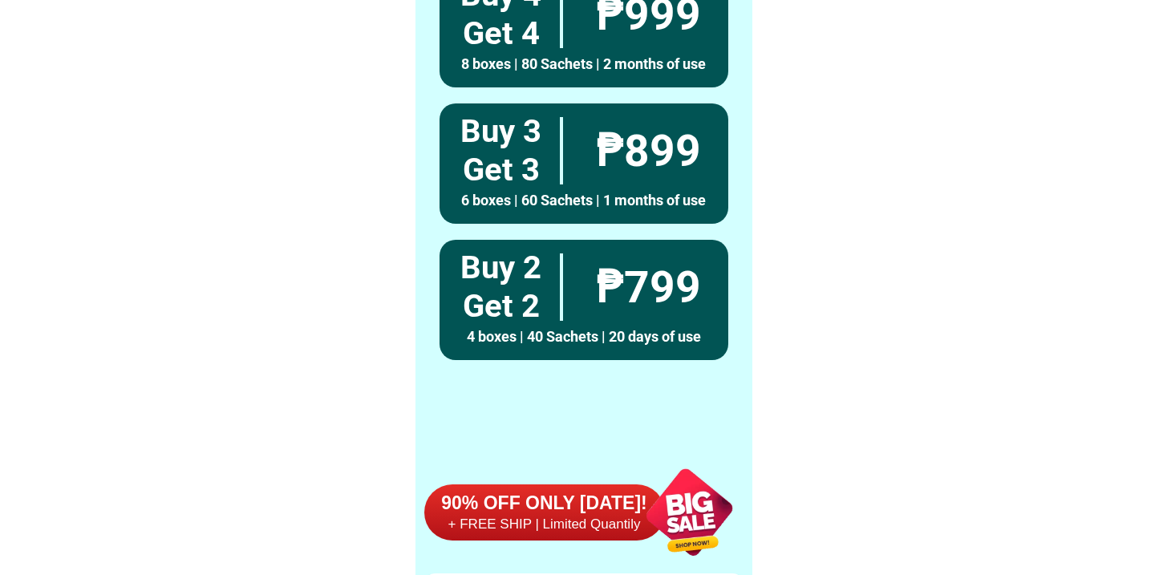
scroll to position [12468, 0]
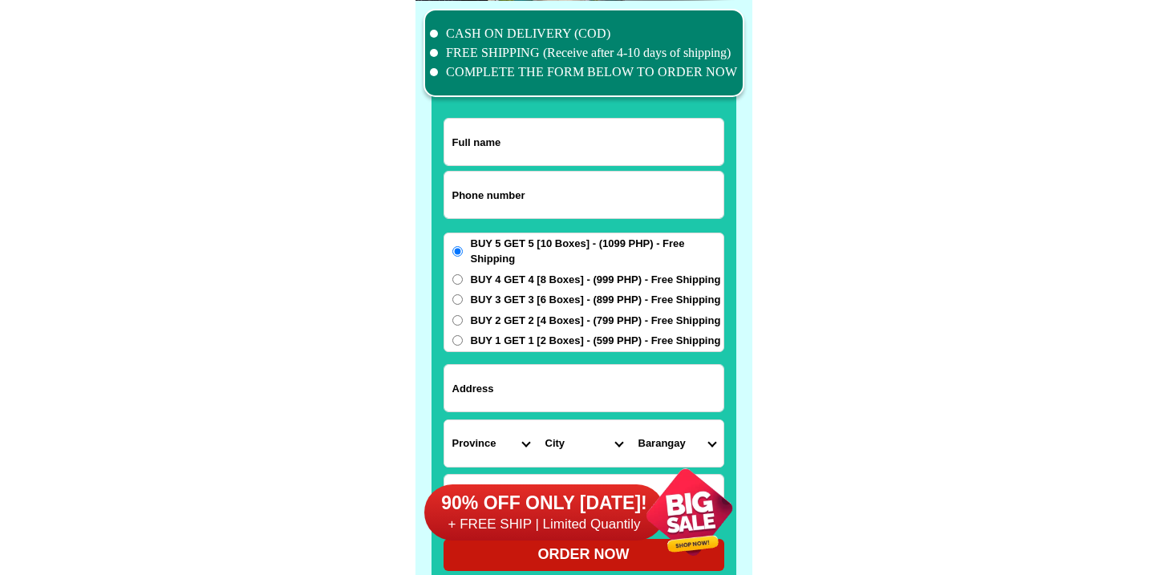
drag, startPoint x: 569, startPoint y: 71, endPoint x: 523, endPoint y: 180, distance: 119.0
click at [569, 71] on li "COMPLETE THE FORM BELOW TO ORDER NOW" at bounding box center [584, 72] width 308 height 19
click at [517, 192] on input "Input phone_number" at bounding box center [583, 195] width 279 height 47
click at [517, 194] on input "Input phone_number" at bounding box center [583, 195] width 279 height 47
paste input "09338694994"
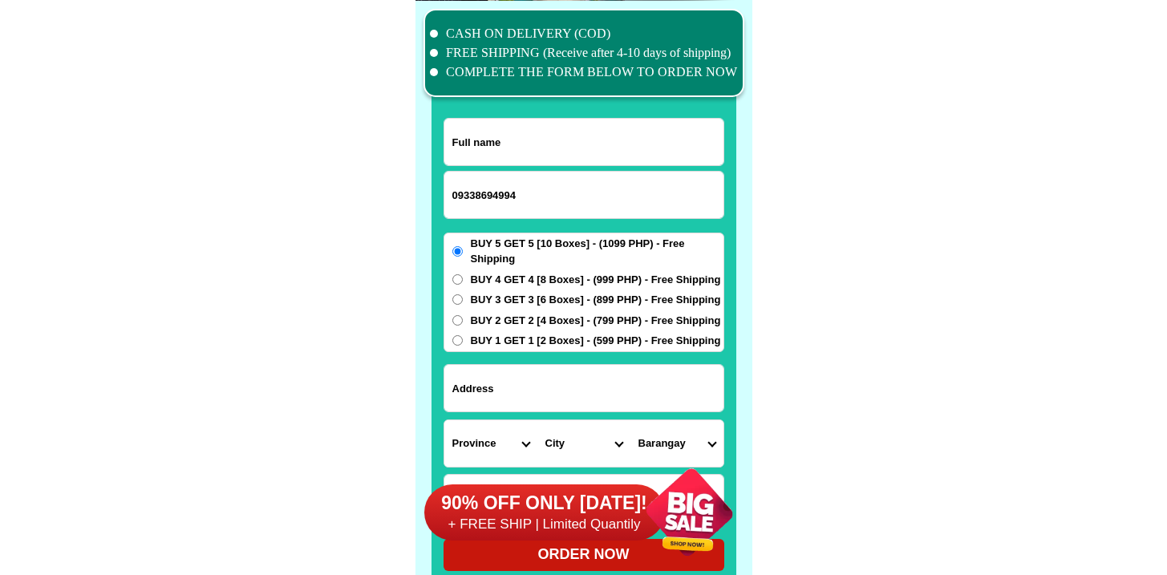
type input "09338694994"
click at [520, 135] on input "Input full_name" at bounding box center [583, 142] width 279 height 47
paste input "Ricardo C Aquino Sr"
type input "Ricardo C Aquino Sr"
click at [523, 297] on span "BUY 3 GET 3 [6 Boxes] - (899 PHP) - Free Shipping" at bounding box center [596, 300] width 250 height 16
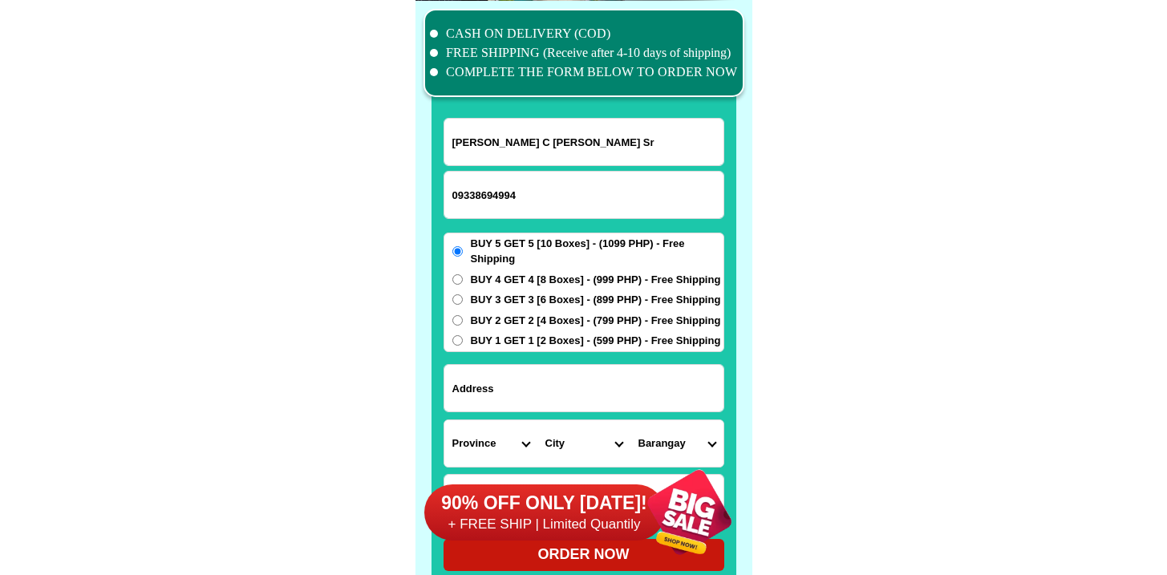
click at [463, 297] on input "BUY 3 GET 3 [6 Boxes] - (899 PHP) - Free Shipping" at bounding box center [457, 299] width 10 height 10
radio input "true"
click at [522, 283] on span "BUY 4 GET 4 [8 Boxes] - (999 PHP) - Free Shipping" at bounding box center [596, 280] width 250 height 16
click at [463, 283] on input "BUY 4 GET 4 [8 Boxes] - (999 PHP) - Free Shipping" at bounding box center [457, 279] width 10 height 10
radio input "true"
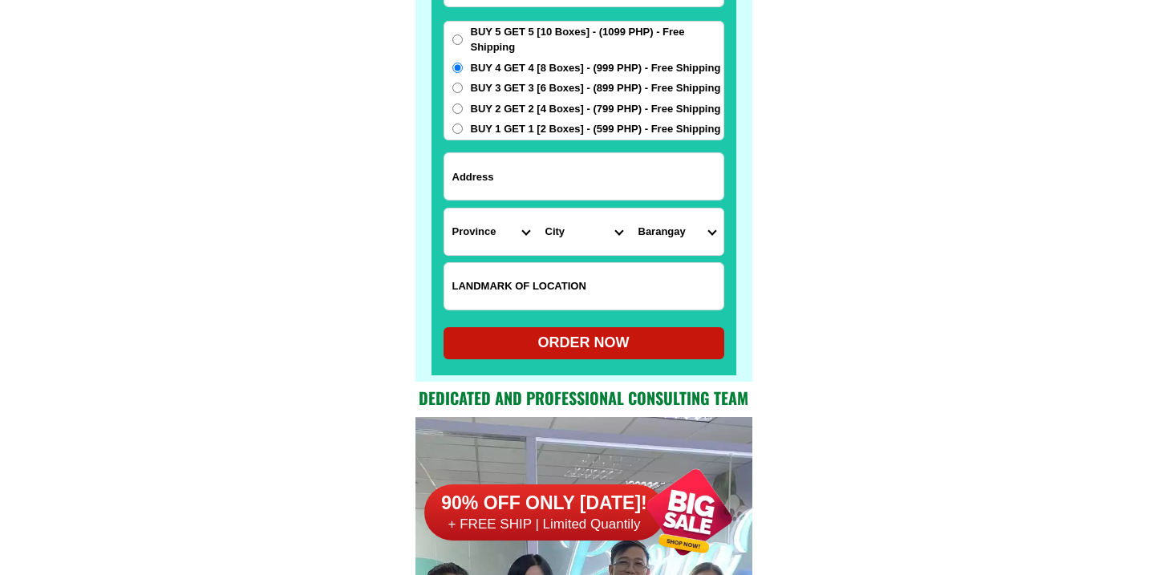
scroll to position [12769, 0]
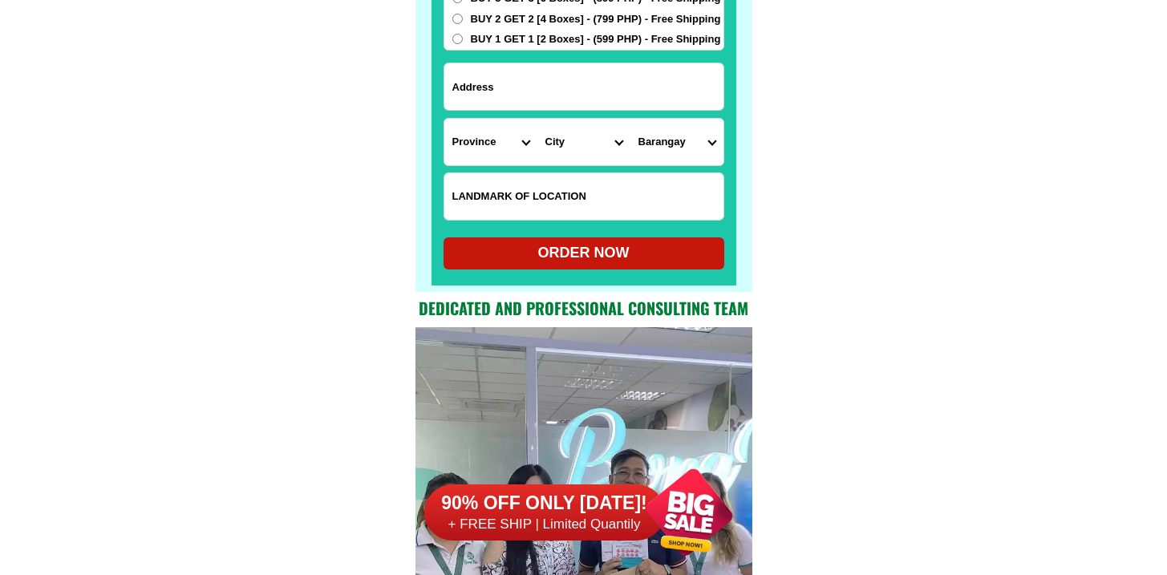
click at [539, 184] on input "Input LANDMARKOFLOCATION" at bounding box center [583, 196] width 279 height 47
paste input "Direck Canteen tabi ng Lon Auto Supply"
type input "Direck Canteen tabi ng Lon Auto Supply"
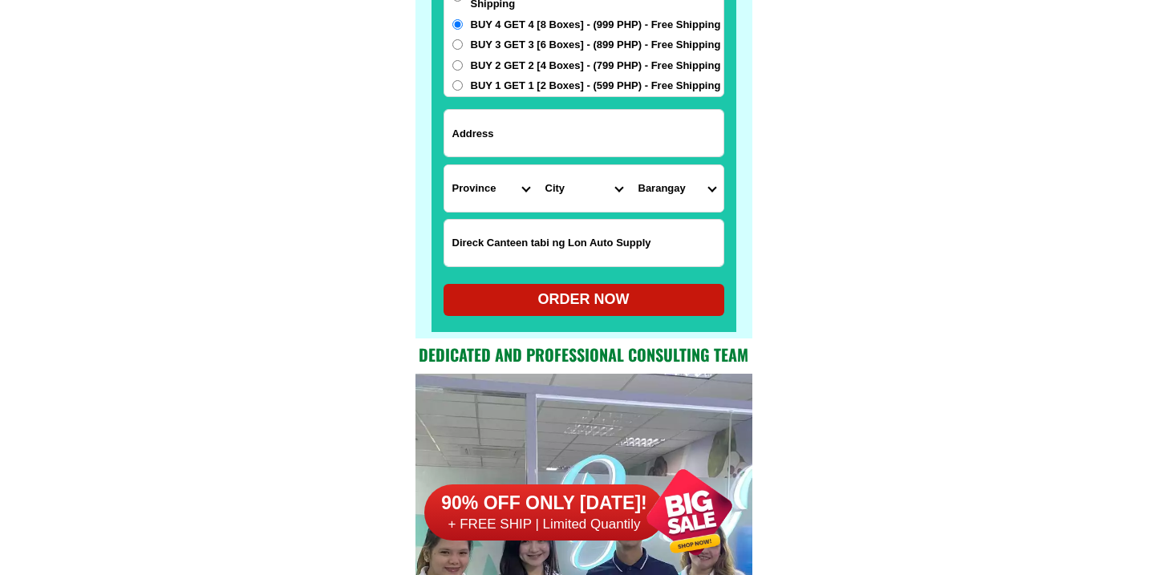
scroll to position [12665, 0]
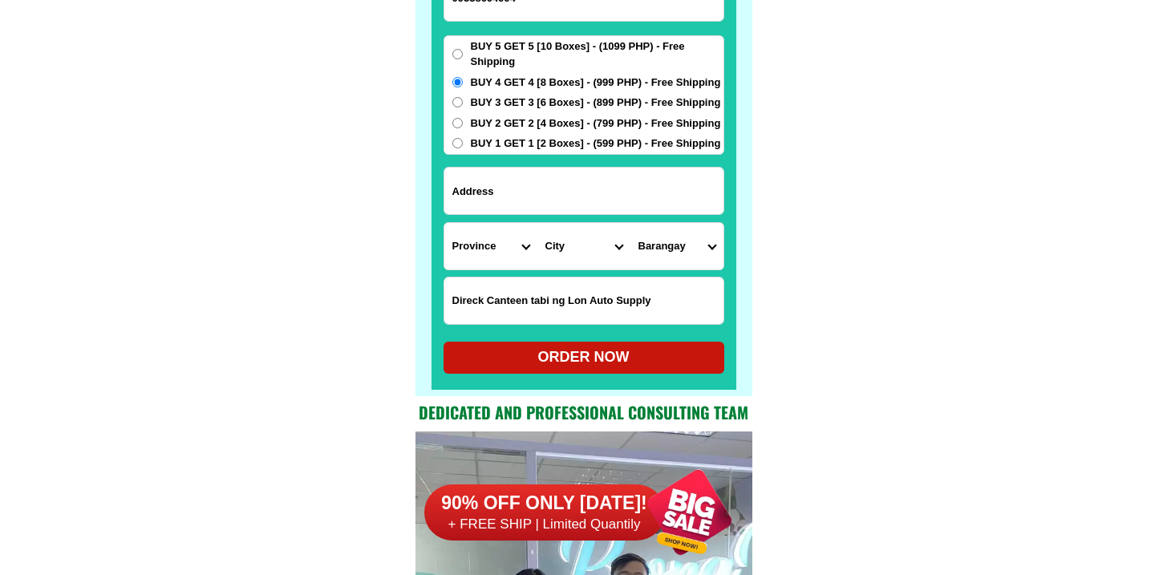
click at [533, 194] on input "Input address" at bounding box center [583, 191] width 279 height 47
click at [534, 195] on input "Input address" at bounding box center [583, 191] width 279 height 47
paste input "Urdaneta City Pangasinan"
type input "Urdaneta City Pangasinan"
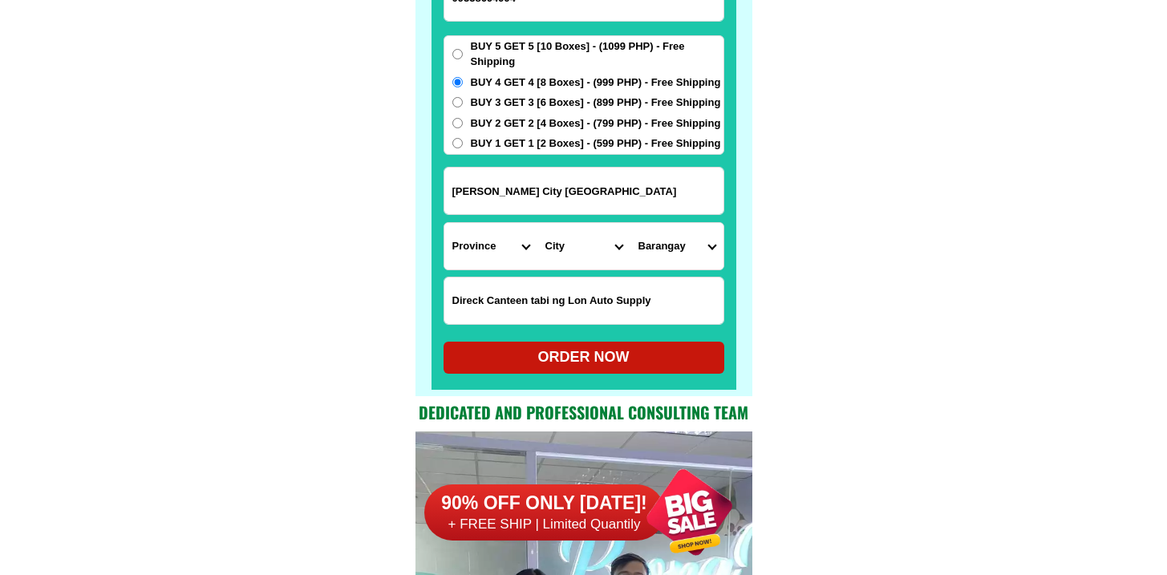
click at [497, 257] on select "Province [GEOGRAPHIC_DATA] [GEOGRAPHIC_DATA] [GEOGRAPHIC_DATA] [GEOGRAPHIC_DATA…" at bounding box center [490, 246] width 93 height 47
select select "63_247"
click at [444, 223] on select "Province [GEOGRAPHIC_DATA] [GEOGRAPHIC_DATA] [GEOGRAPHIC_DATA] [GEOGRAPHIC_DATA…" at bounding box center [490, 246] width 93 height 47
click at [581, 258] on select "City" at bounding box center [583, 246] width 93 height 47
select select "63_2472688"
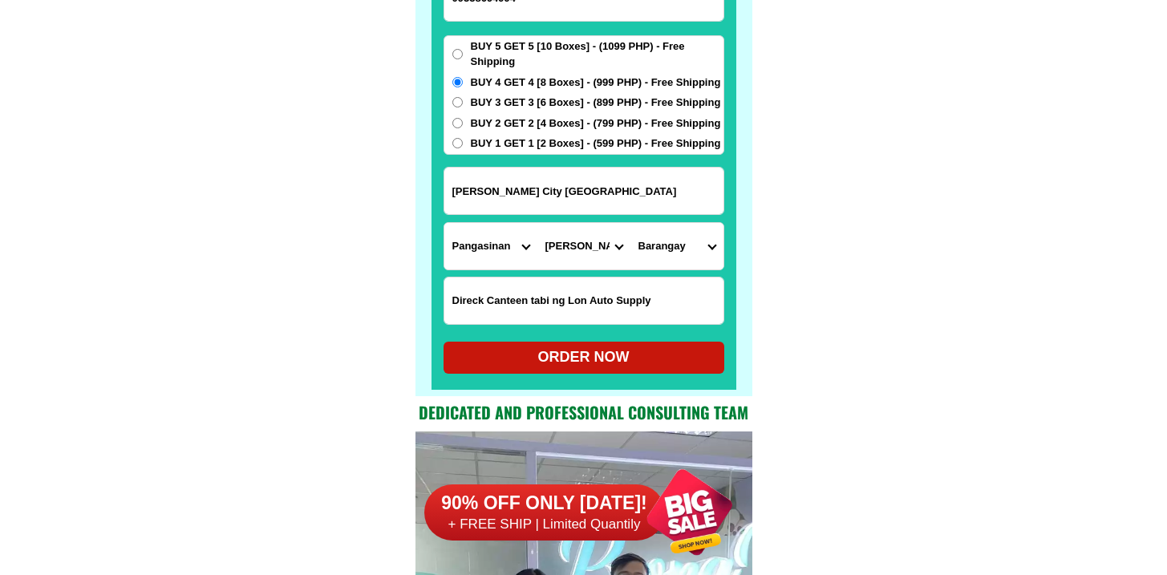
click at [537, 223] on select "City Agno Aguilar Alaminos-city Asingan Balungao Bani Basista Bautista Bayamban…" at bounding box center [583, 246] width 93 height 47
click at [701, 250] on select "Barangay Anonas Bactad east Bayaoas Bolaoen Cabaruan Cabuloan Camanang Camantil…" at bounding box center [676, 246] width 93 height 47
click at [634, 246] on select "Barangay Anonas Bactad east Bayaoas Bolaoen Cabaruan Cabuloan Camanang Camantil…" at bounding box center [676, 246] width 93 height 47
click at [700, 227] on select "Barangay Anonas Bactad east Bayaoas Bolaoen Cabaruan Cabuloan Camanang Camantil…" at bounding box center [676, 246] width 93 height 47
click at [675, 240] on select "Barangay Anonas Bactad east Bayaoas Bolaoen Cabaruan Cabuloan Camanang Camantil…" at bounding box center [676, 246] width 93 height 47
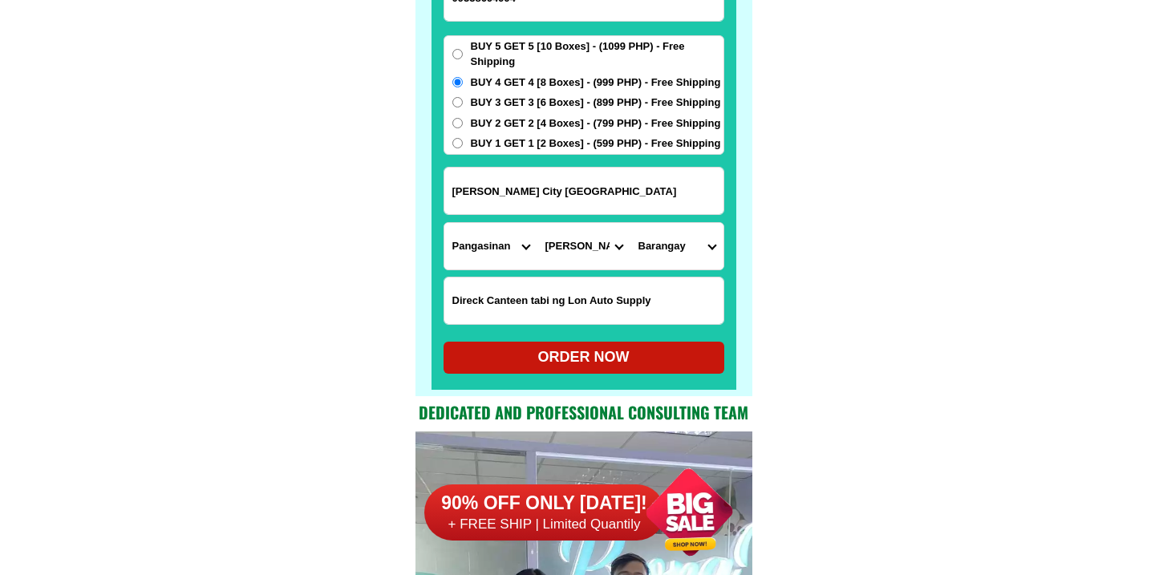
click at [679, 223] on select "Barangay Anonas Bactad east Bayaoas Bolaoen Cabaruan Cabuloan Camanang Camantil…" at bounding box center [676, 246] width 93 height 47
click at [466, 310] on input "Direck Canteen tabi ng Lon Auto Supply" at bounding box center [583, 301] width 279 height 47
click at [527, 166] on form "Ricardo C Aquino Sr 09338694994 ORDER NOW Urdaneta City Pangasinan Province Abr…" at bounding box center [584, 147] width 281 height 453
click at [521, 177] on input "Urdaneta City Pangasinan" at bounding box center [583, 191] width 279 height 47
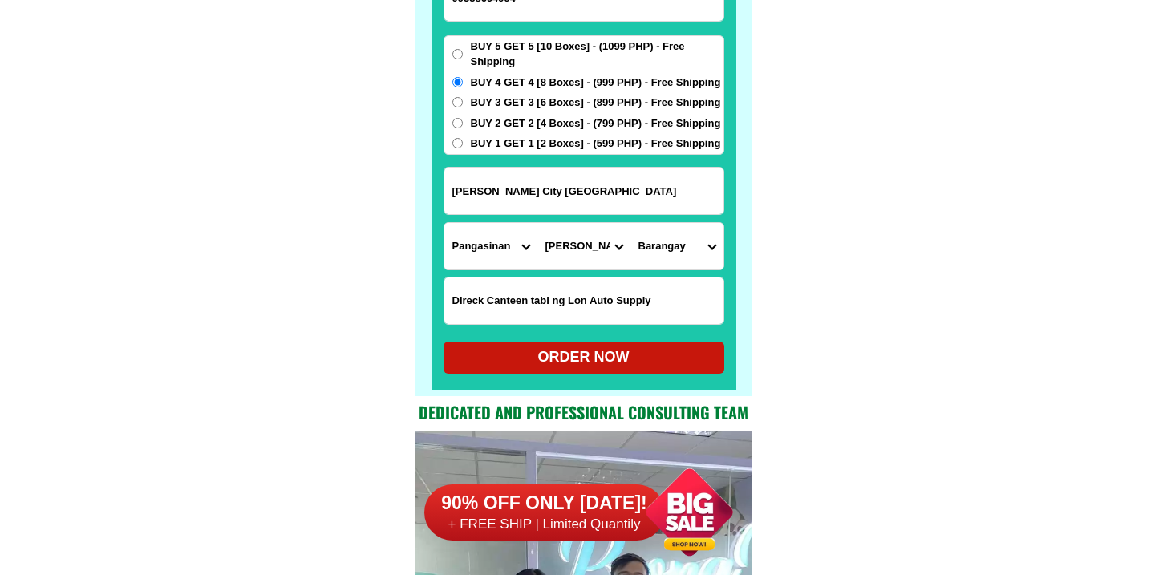
click at [521, 177] on input "Urdaneta City Pangasinan" at bounding box center [583, 191] width 279 height 47
click at [521, 188] on input "Urdaneta City Pangasinan" at bounding box center [583, 191] width 279 height 47
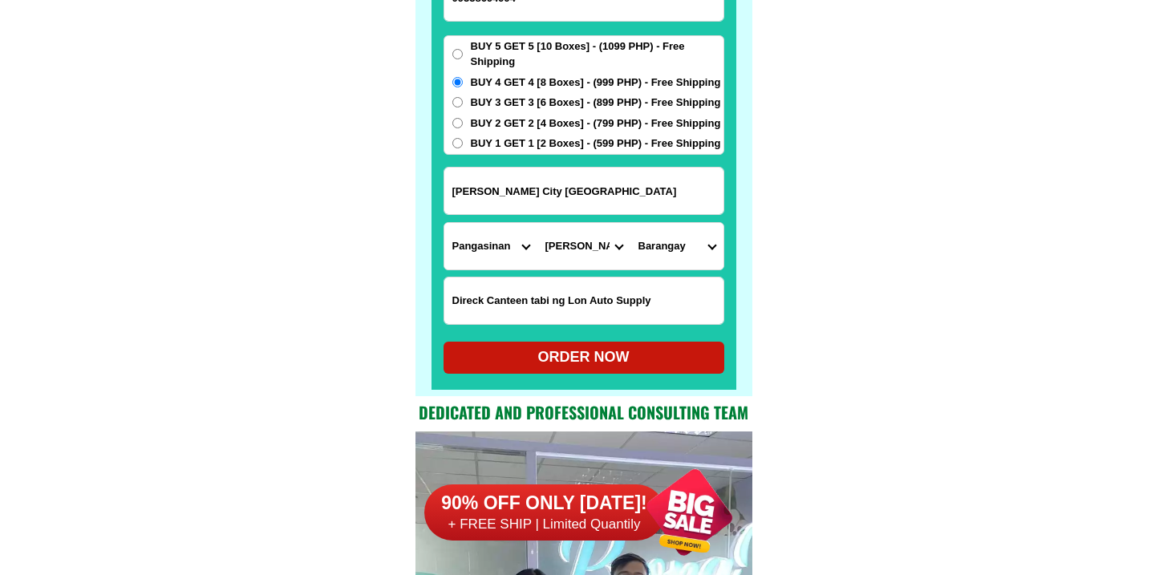
click at [521, 188] on input "Urdaneta City Pangasinan" at bounding box center [583, 191] width 279 height 47
click at [686, 234] on select "Barangay Anonas Bactad east Bayaoas Bolaoen Cabaruan Cabuloan Camanang Camantil…" at bounding box center [676, 246] width 93 height 47
select select "63_24726882538"
click at [630, 223] on select "Barangay Anonas Bactad east Bayaoas Bolaoen Cabaruan Cabuloan Camanang Camantil…" at bounding box center [676, 246] width 93 height 47
click at [616, 350] on div "ORDER NOW" at bounding box center [584, 357] width 281 height 22
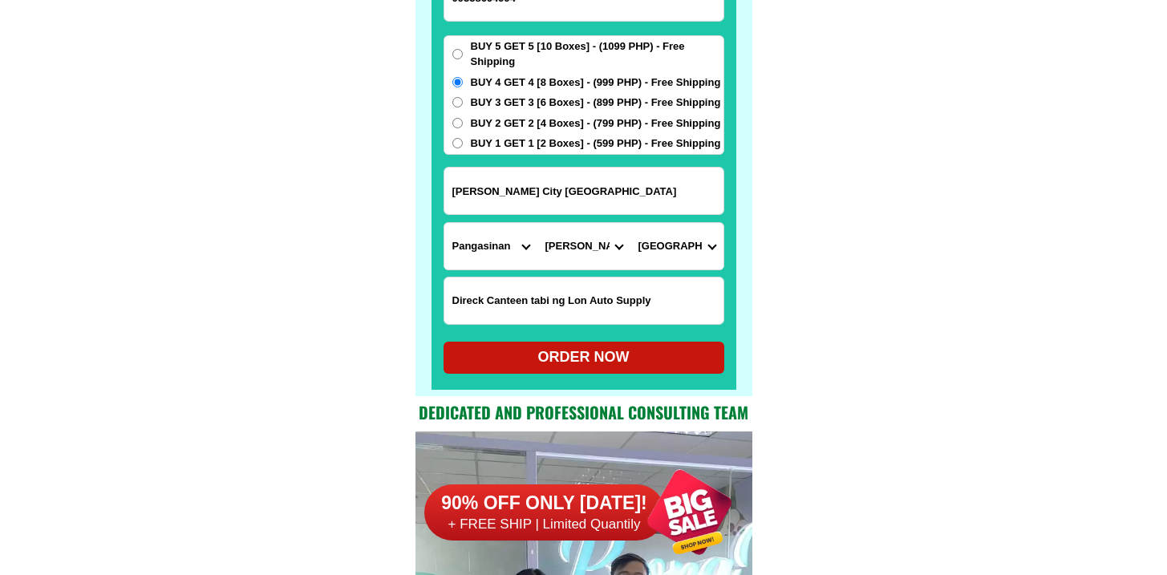
radio input "true"
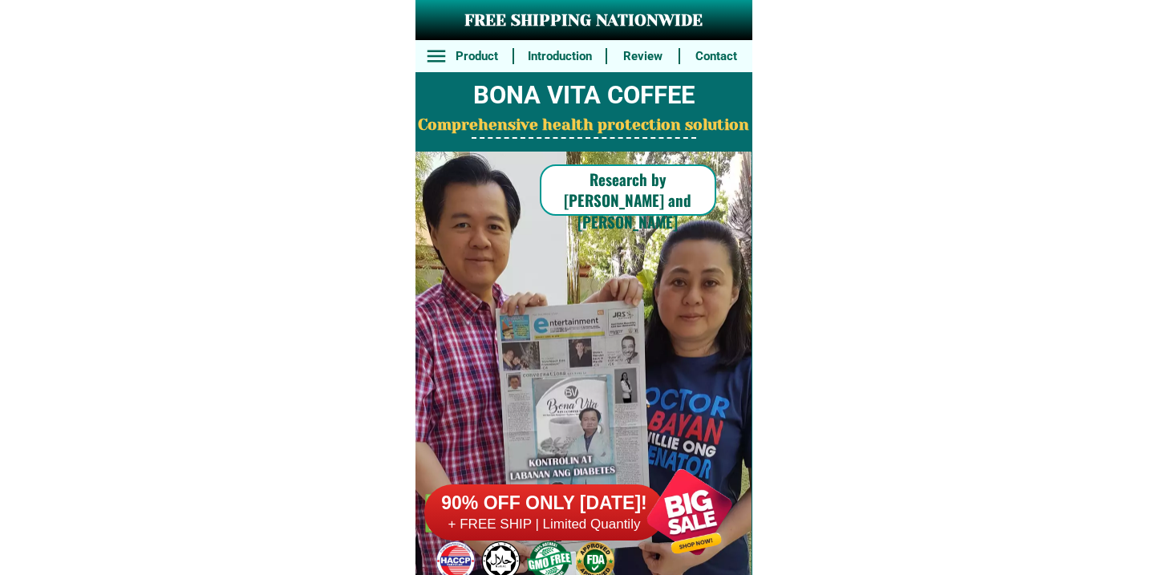
click at [521, 492] on h6 "90% OFF ONLY [DATE]!" at bounding box center [544, 504] width 241 height 24
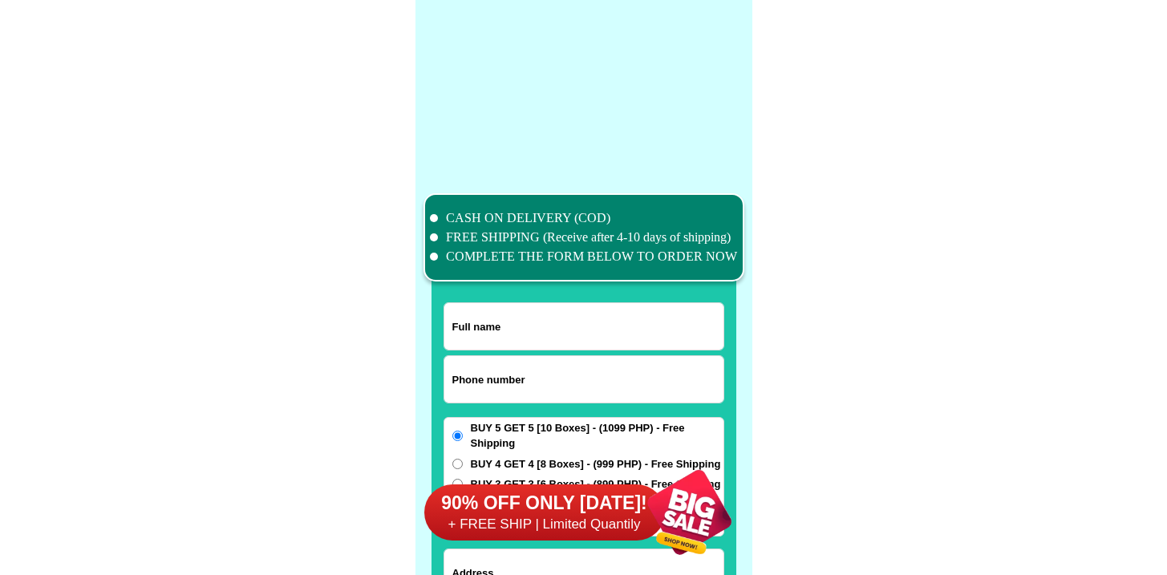
scroll to position [12468, 0]
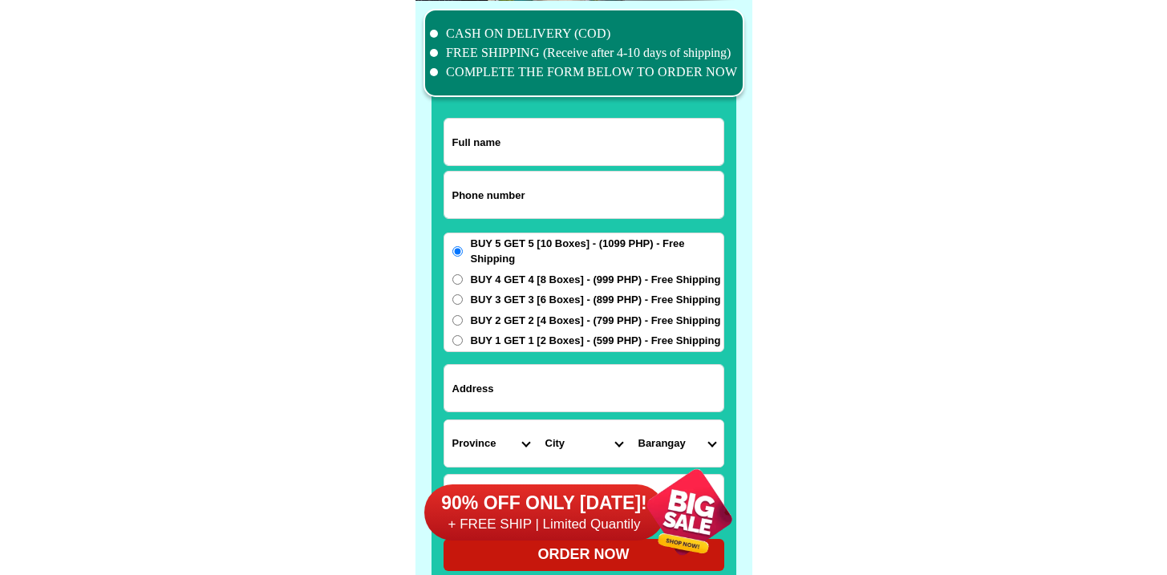
click at [487, 197] on input "Input phone_number" at bounding box center [583, 195] width 279 height 47
paste input "09755598592"
paste input "Ruben afable"
type input "09755598592"
click at [578, 155] on input "Input full_name" at bounding box center [583, 142] width 279 height 47
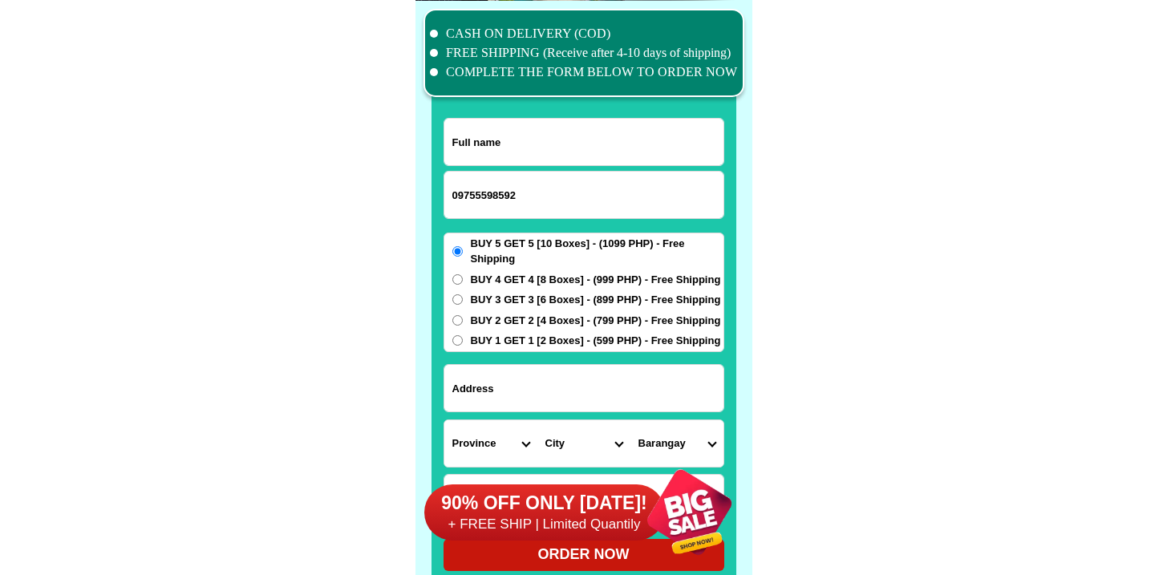
paste input "Ruben afable"
type input "Ruben afable"
click at [476, 419] on div "Province Abra Agusan-del-norte Agusan-del-sur Aklan Albay Antique Apayao Aurora…" at bounding box center [584, 443] width 281 height 48
click at [490, 401] on input "Input address" at bounding box center [583, 388] width 279 height 47
paste input "Calicoan solangan guiuan Eastern Samar"
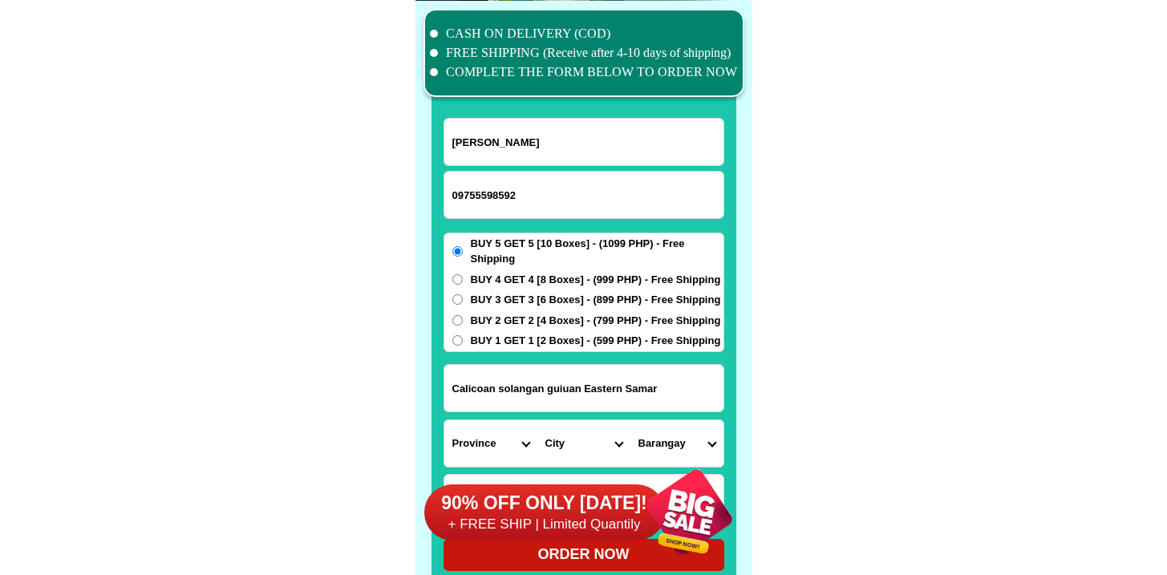
type input "Calicoan solangan guiuan Eastern Samar"
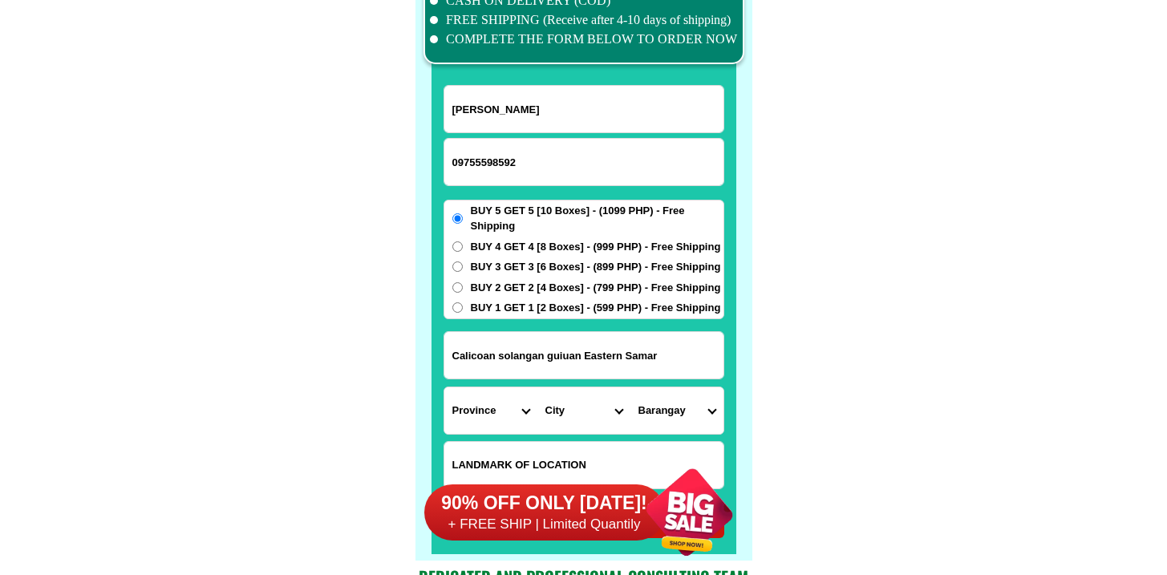
scroll to position [12517, 0]
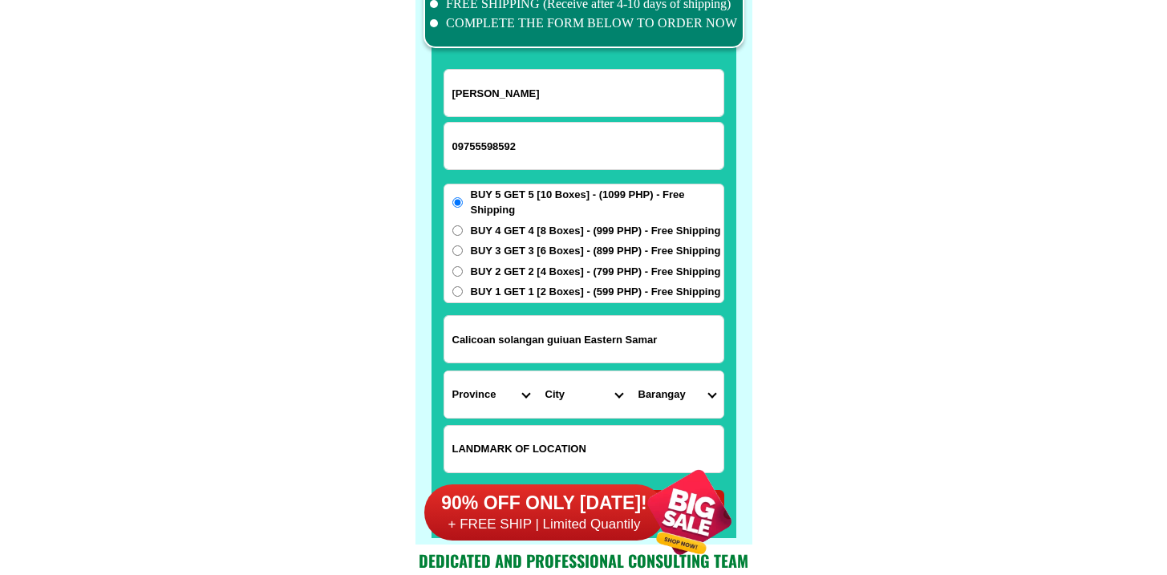
click at [492, 396] on select "Province [GEOGRAPHIC_DATA] [GEOGRAPHIC_DATA][PERSON_NAME][GEOGRAPHIC_DATA][GEOG…" at bounding box center [490, 394] width 93 height 47
select select "63_791"
click at [444, 371] on select "Province [GEOGRAPHIC_DATA] [GEOGRAPHIC_DATA][PERSON_NAME][GEOGRAPHIC_DATA][GEOG…" at bounding box center [490, 394] width 93 height 47
click at [560, 394] on select "City Arteche Balangiga Balangkayan Borongan-city Can-avid Eastern-samar-dolores…" at bounding box center [583, 394] width 93 height 47
select select "63_7918450"
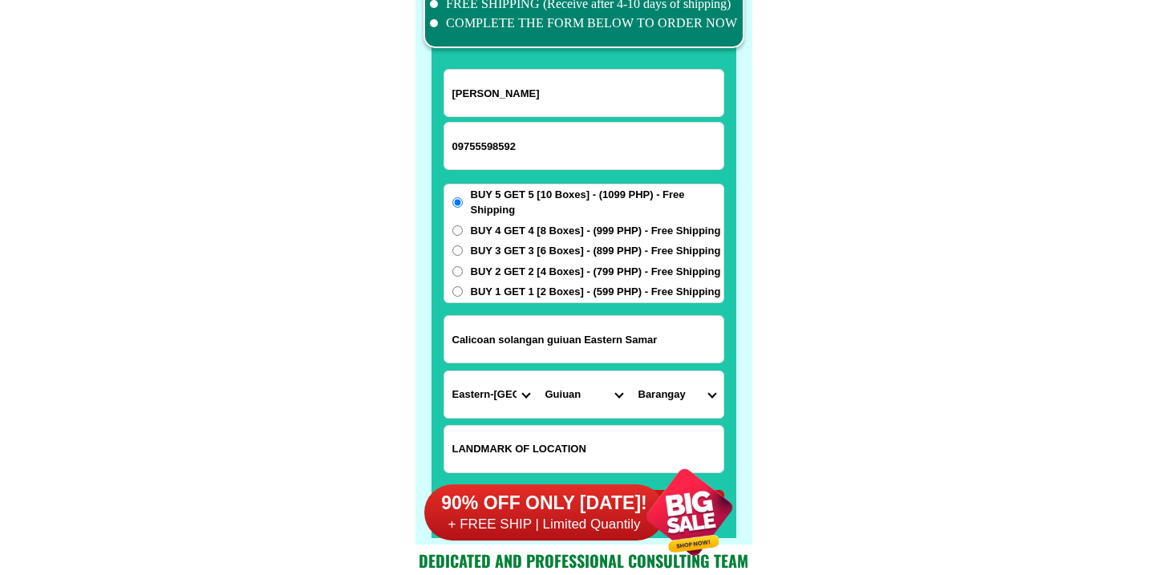
click at [537, 371] on select "City Arteche Balangiga Balangkayan Borongan-city Can-avid Eastern-samar-dolores…" at bounding box center [583, 394] width 93 height 47
click at [658, 385] on select "Barangay Alingarog Bagua Banaag Banahao Baras Barbo Bitaugan Bucao Buenavista B…" at bounding box center [676, 394] width 93 height 47
select select "63_79184501745"
click at [630, 371] on select "Barangay Alingarog Bagua Banaag Banahao Baras Barbo Bitaugan Bucao Buenavista B…" at bounding box center [676, 394] width 93 height 47
click at [684, 412] on select "Barangay Alingarog Bagua Banaag Banahao Baras Barbo Bitaugan Bucao Buenavista B…" at bounding box center [676, 394] width 93 height 47
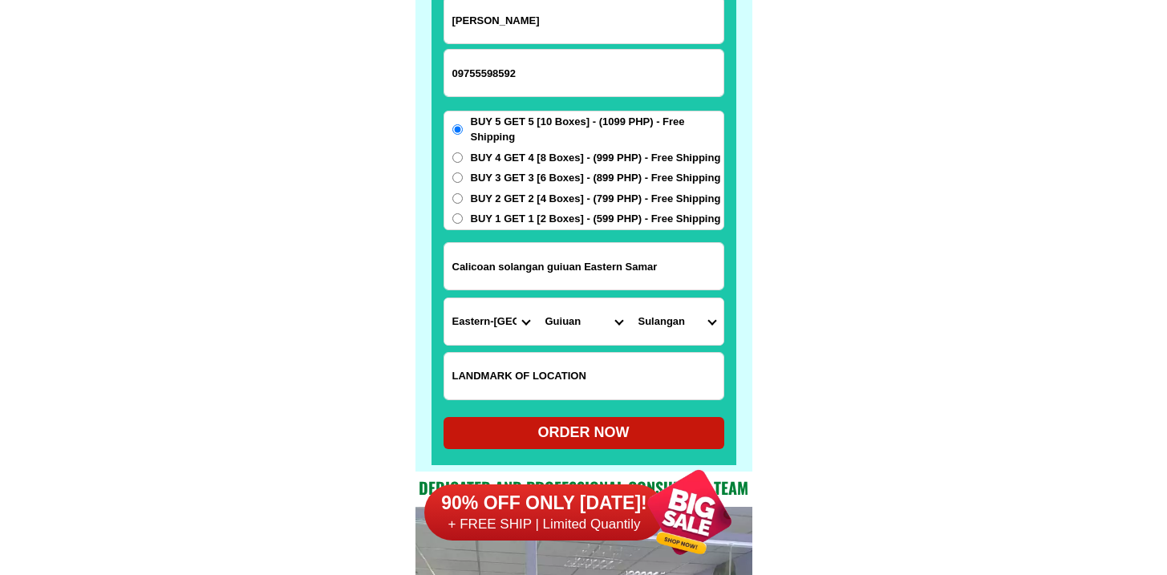
scroll to position [12591, 0]
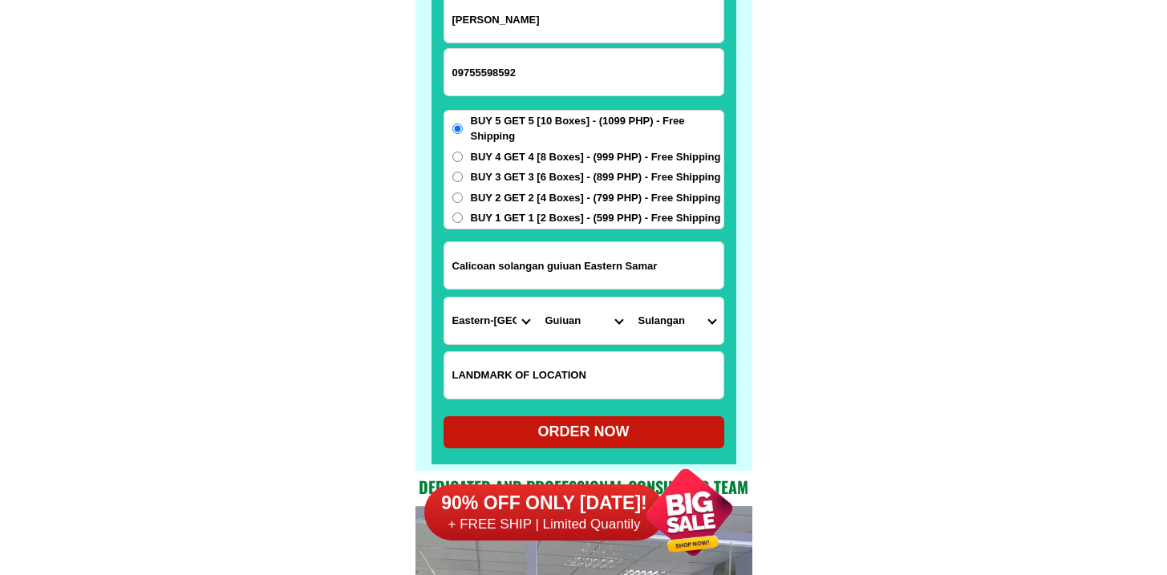
click at [573, 436] on div "ORDER NOW" at bounding box center [584, 432] width 281 height 22
radio input "true"
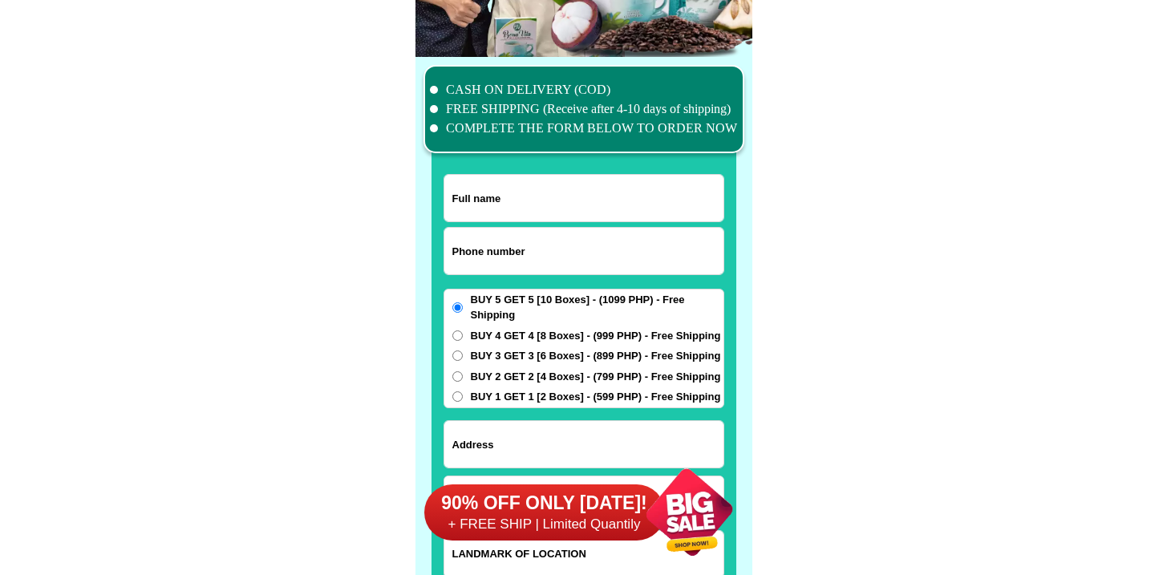
scroll to position [12468, 0]
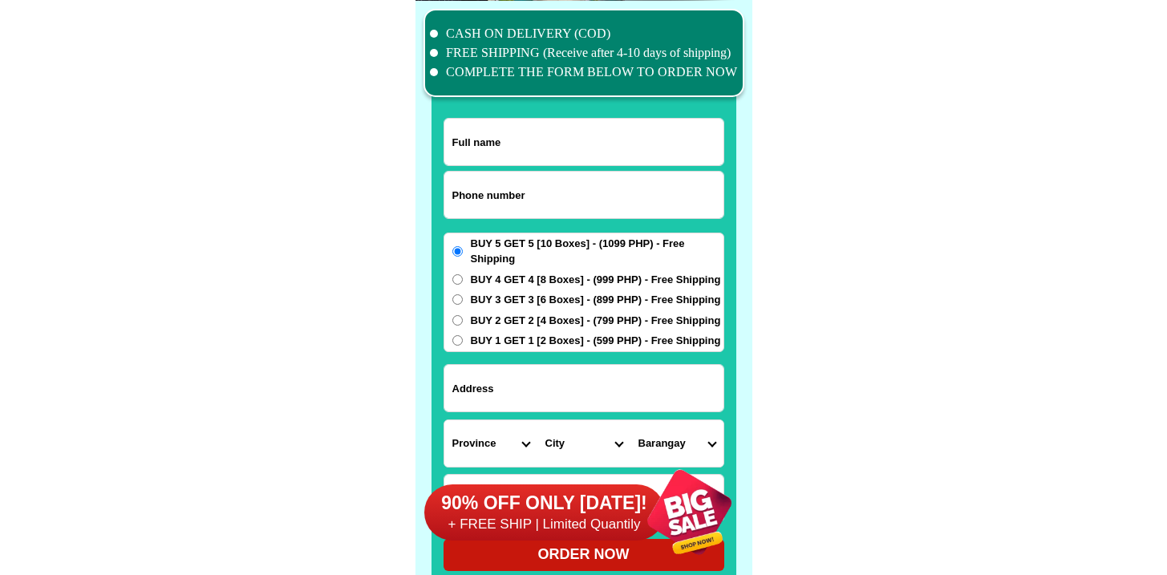
click at [484, 395] on input "Input address" at bounding box center [583, 388] width 279 height 47
paste input "[STREET_ADDRESS][PERSON_NAME]."
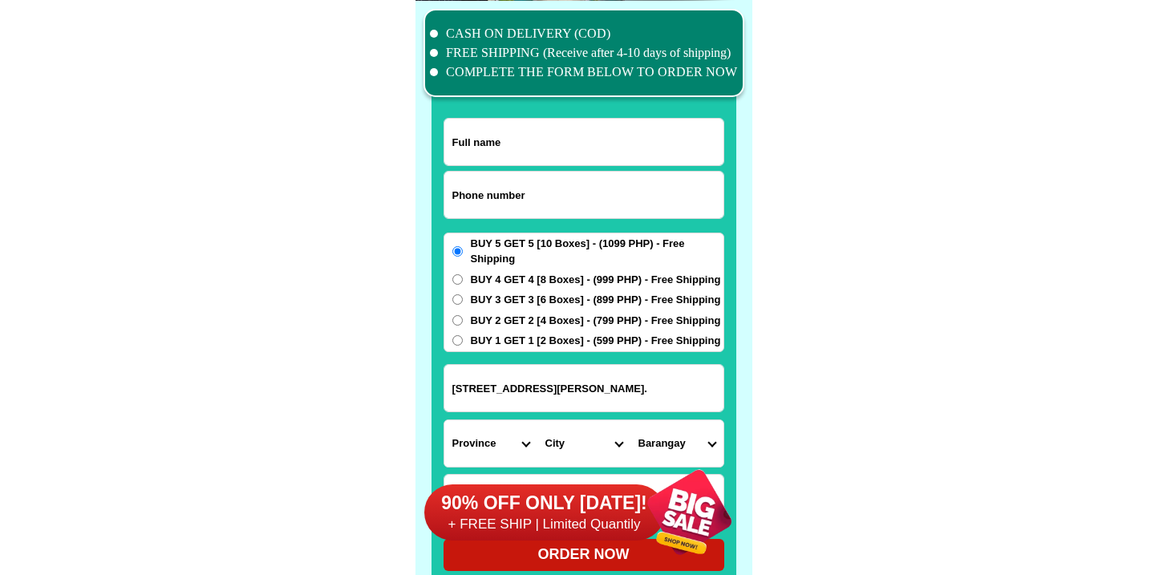
scroll to position [0, 102]
type input "[STREET_ADDRESS][PERSON_NAME]."
click at [475, 180] on input "Input phone_number" at bounding box center [583, 195] width 279 height 47
paste input "9203146676"
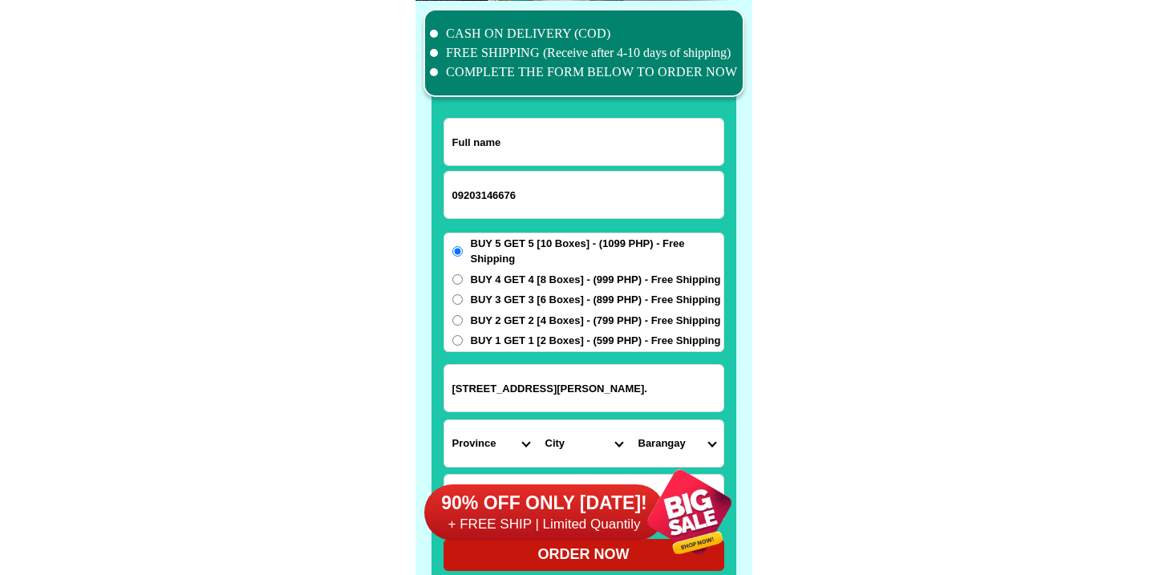
type input "09203146676"
click at [523, 132] on input "Input full_name" at bounding box center [583, 142] width 279 height 47
paste input "[PERSON_NAME]"
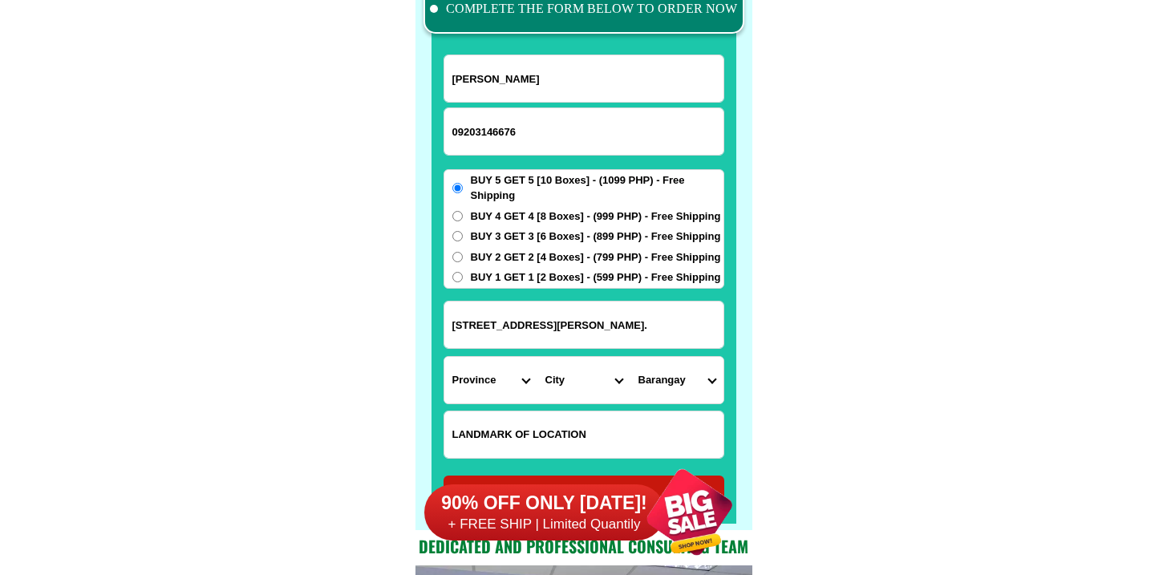
scroll to position [12535, 0]
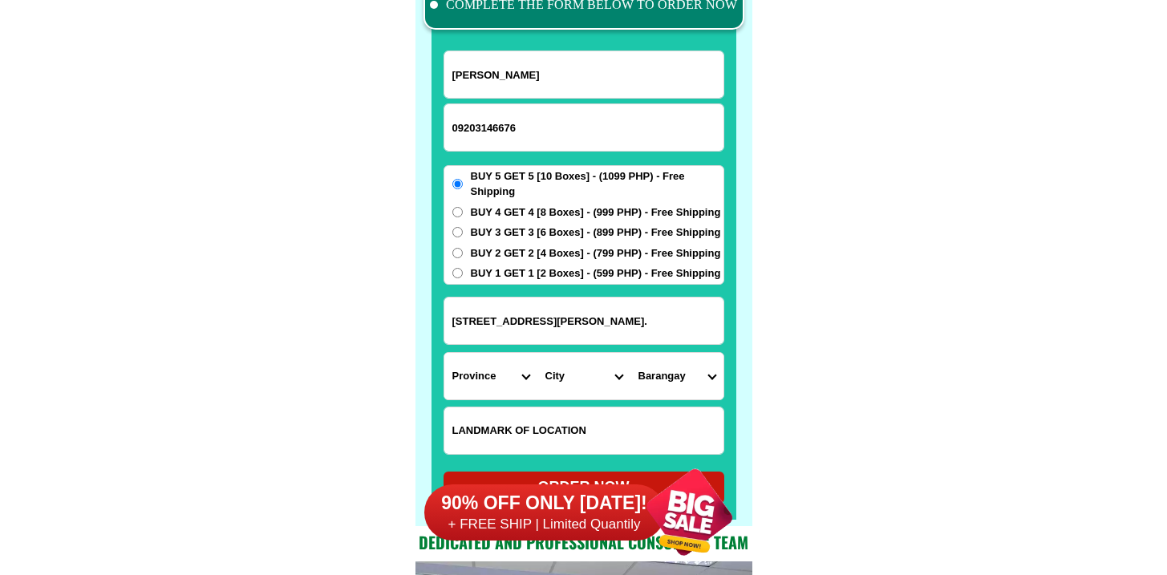
type input "[PERSON_NAME]"
click at [580, 320] on input "[STREET_ADDRESS][PERSON_NAME]." at bounding box center [583, 321] width 279 height 47
drag, startPoint x: 559, startPoint y: 318, endPoint x: 809, endPoint y: 327, distance: 250.4
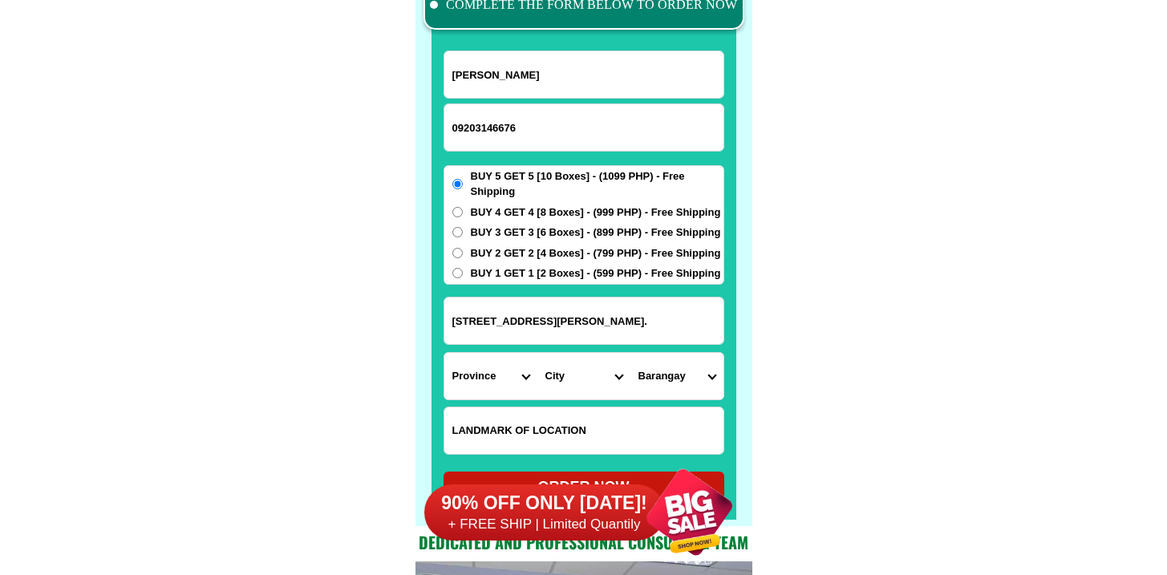
click at [503, 376] on select "Province [GEOGRAPHIC_DATA] [GEOGRAPHIC_DATA][PERSON_NAME][GEOGRAPHIC_DATA][GEOG…" at bounding box center [490, 376] width 93 height 47
select select "63_626"
click at [444, 353] on select "Province [GEOGRAPHIC_DATA] [GEOGRAPHIC_DATA][PERSON_NAME][GEOGRAPHIC_DATA][GEOG…" at bounding box center [490, 376] width 93 height 47
click at [571, 385] on select "City [PERSON_NAME] [PERSON_NAME] [PERSON_NAME][GEOGRAPHIC_DATA] [GEOGRAPHIC_DAT…" at bounding box center [583, 376] width 93 height 47
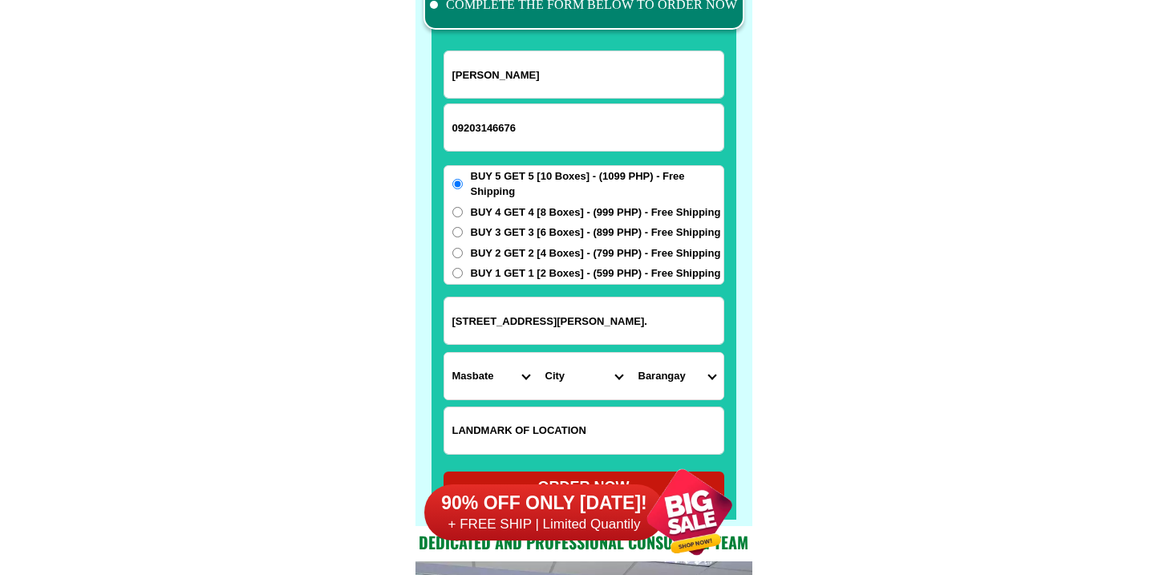
select select "63_6262625"
click at [537, 353] on select "City [PERSON_NAME] [PERSON_NAME] [PERSON_NAME][GEOGRAPHIC_DATA] [GEOGRAPHIC_DAT…" at bounding box center [583, 376] width 93 height 47
click at [698, 377] on select "Barangay [PERSON_NAME] B. [PERSON_NAME] Bapor (pob.) [GEOGRAPHIC_DATA][PERSON_N…" at bounding box center [676, 376] width 93 height 47
click at [658, 384] on select "Barangay [PERSON_NAME] B. [PERSON_NAME] Bapor (pob.) [GEOGRAPHIC_DATA][PERSON_N…" at bounding box center [676, 376] width 93 height 47
select select "63_62626252146"
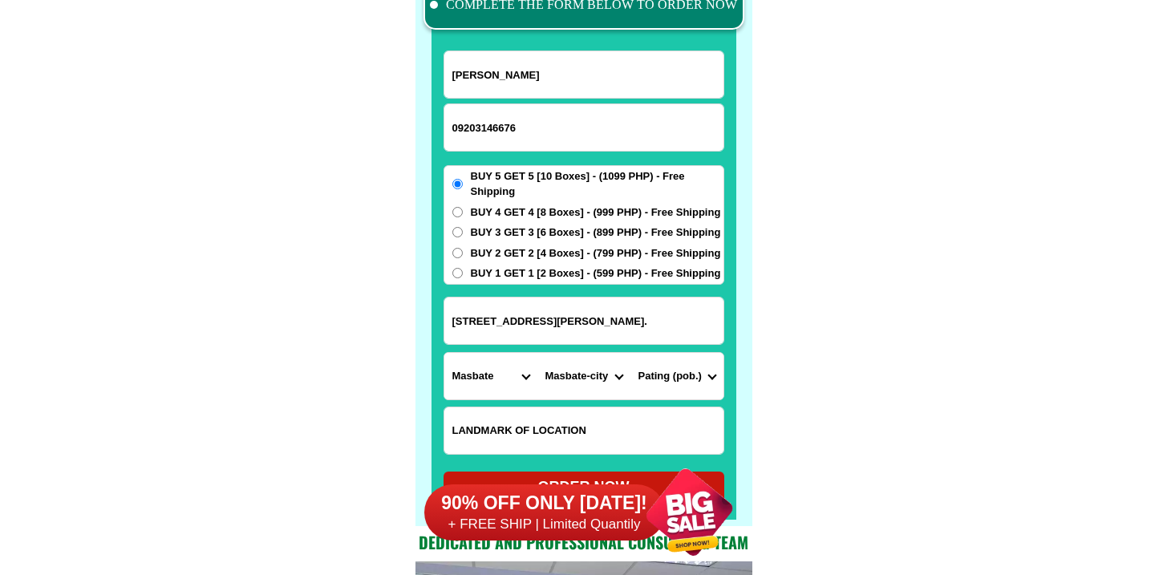
click at [630, 353] on select "Barangay [PERSON_NAME] B. [PERSON_NAME] Bapor (pob.) [GEOGRAPHIC_DATA][PERSON_N…" at bounding box center [676, 376] width 93 height 47
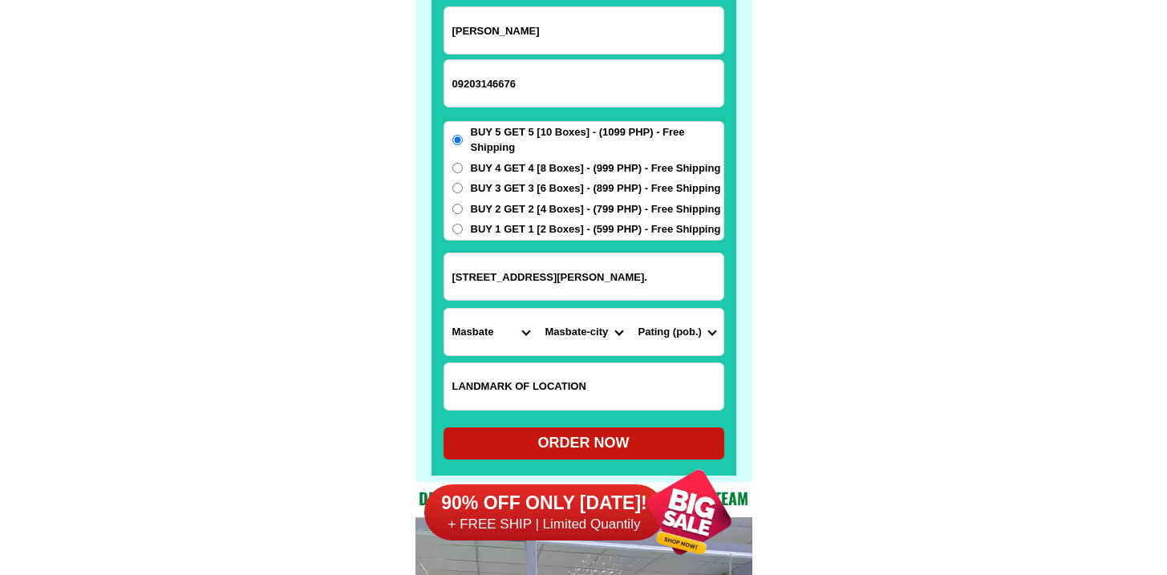
scroll to position [12622, 0]
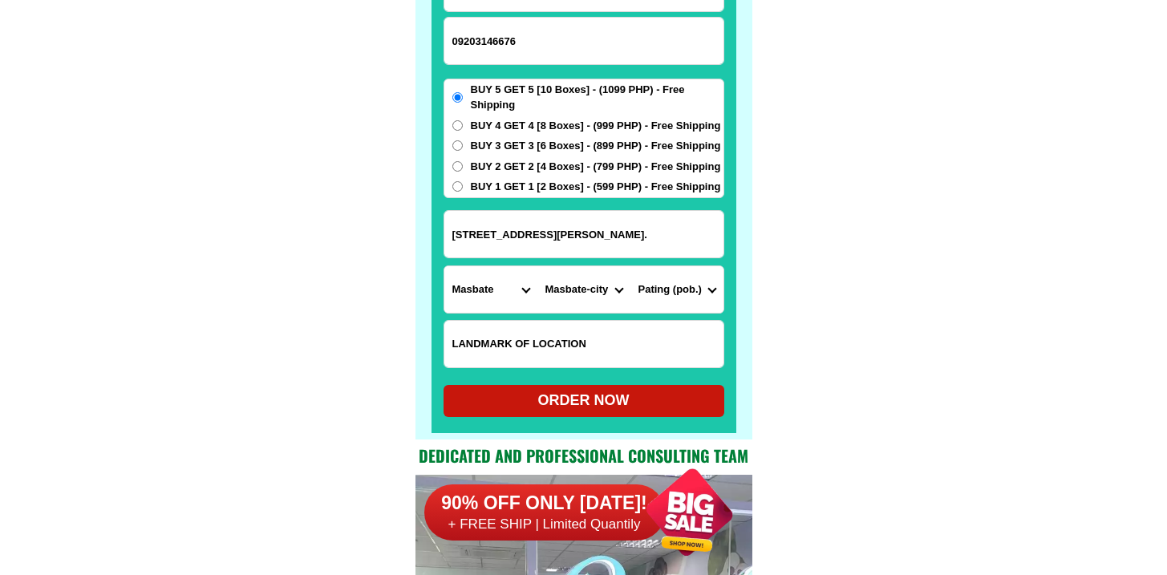
click at [599, 404] on div "ORDER NOW" at bounding box center [584, 401] width 281 height 22
radio input "true"
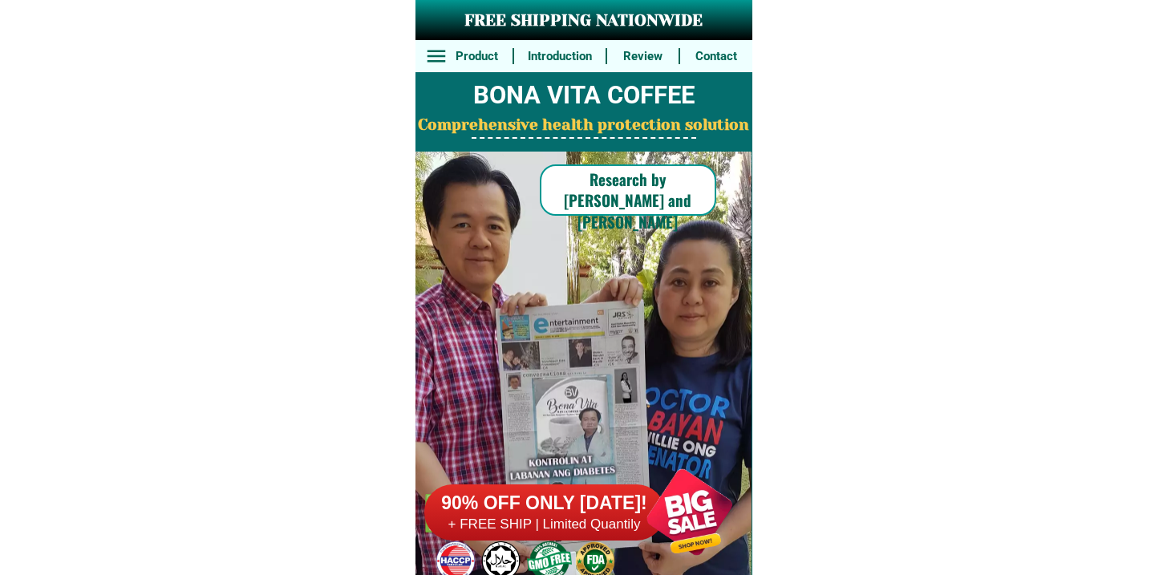
click at [511, 496] on h6 "90% OFF ONLY [DATE]!" at bounding box center [544, 504] width 241 height 24
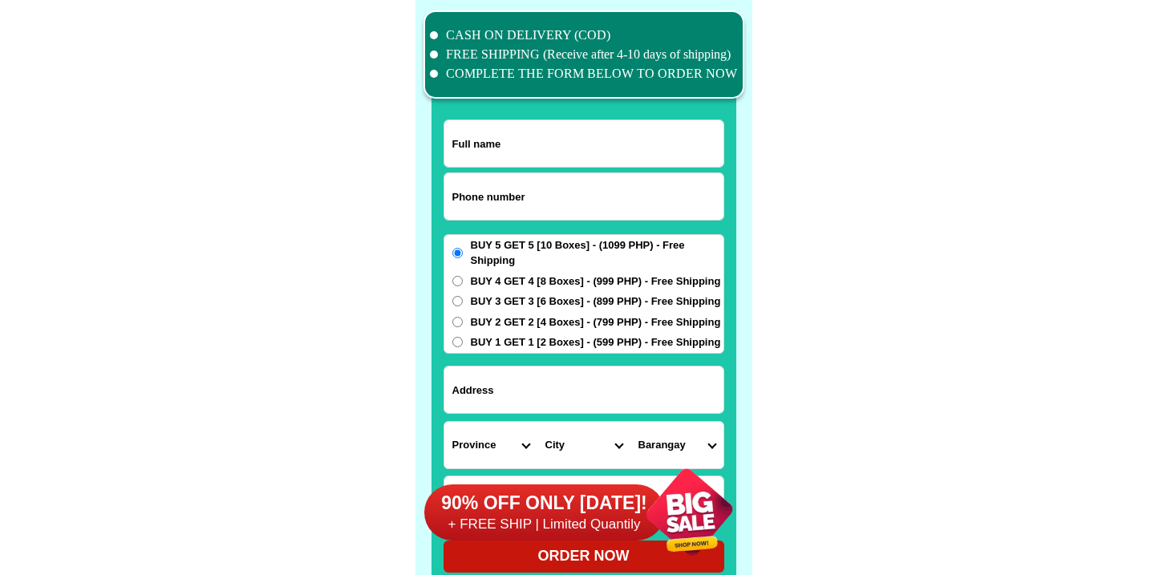
scroll to position [12468, 0]
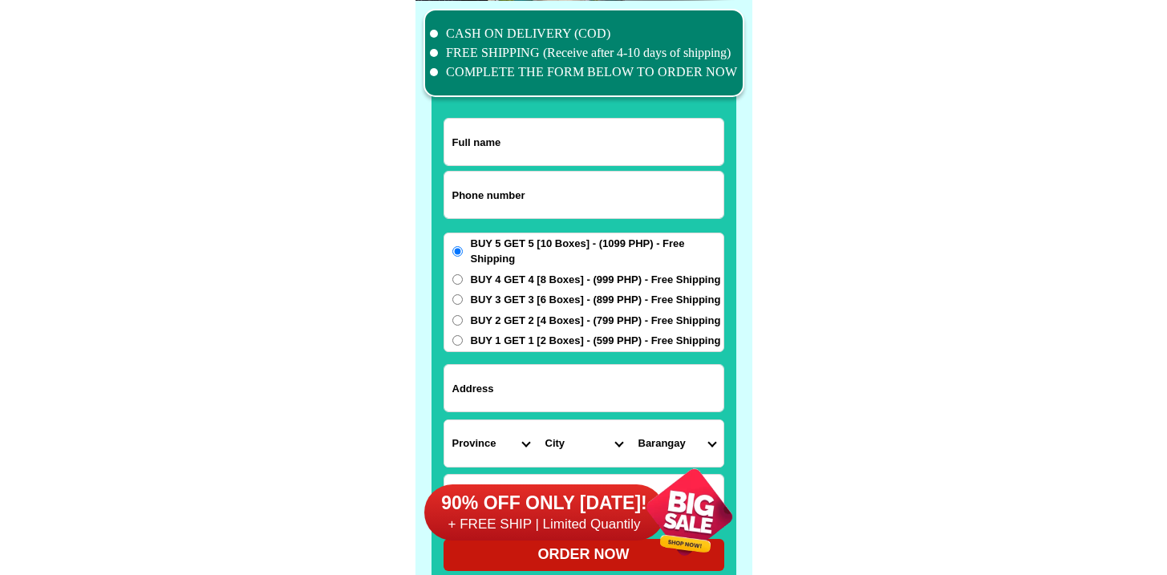
click at [535, 196] on input "Input phone_number" at bounding box center [583, 195] width 279 height 47
paste input "9051494382"
type input "09051494382"
click at [505, 133] on input "Input full_name" at bounding box center [583, 142] width 279 height 47
paste input "Victoria del"
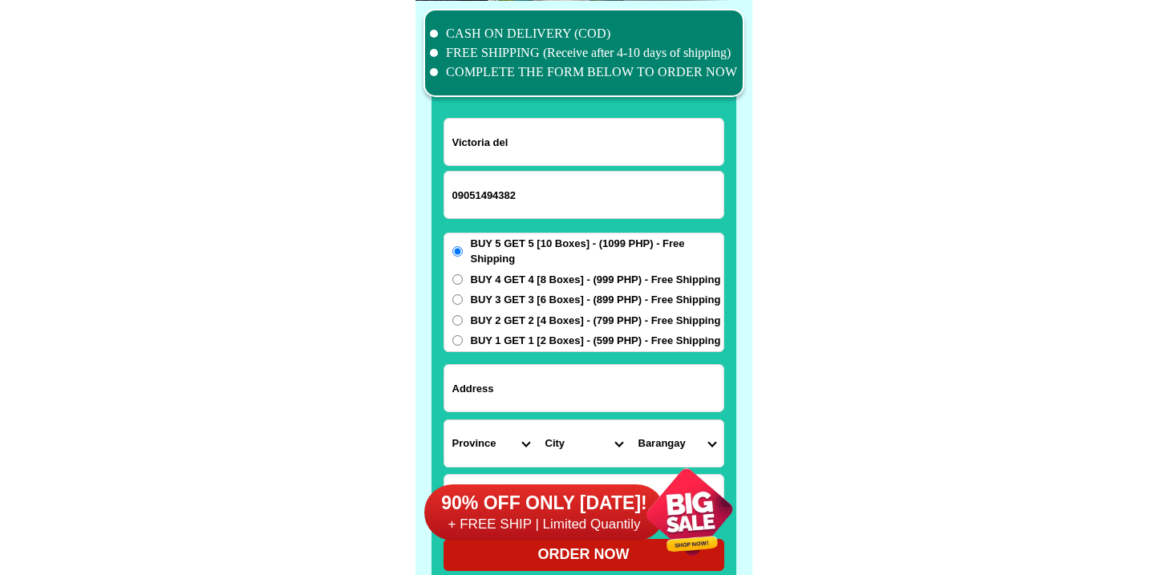
type input "Victoria del"
click at [506, 379] on input "Input address" at bounding box center [583, 388] width 279 height 47
paste input "[PERSON_NAME]. Padre [PERSON_NAME] Batangas"
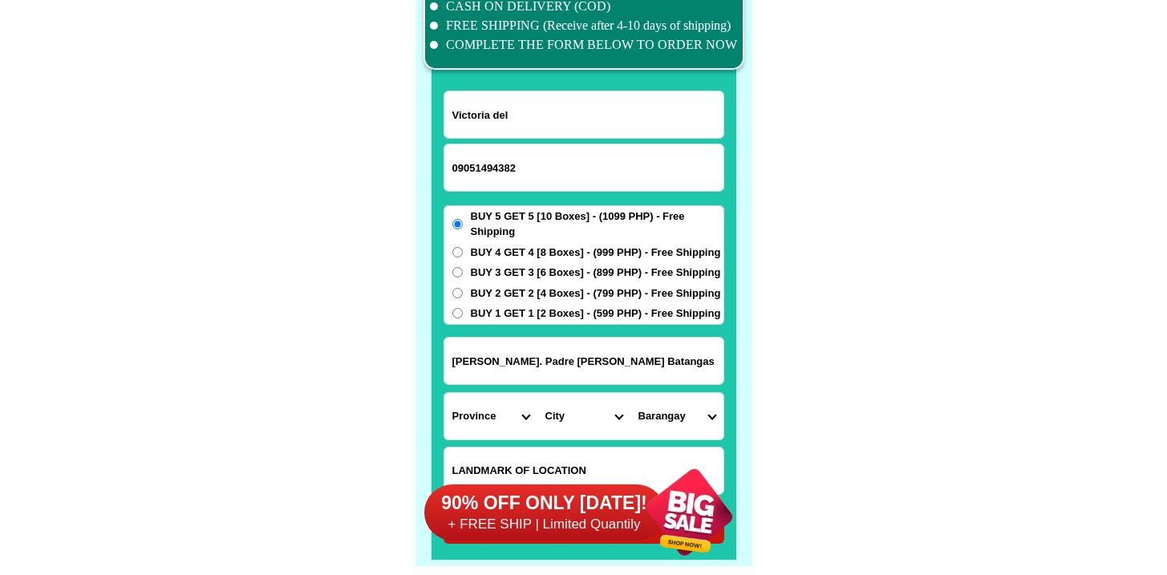
scroll to position [12510, 0]
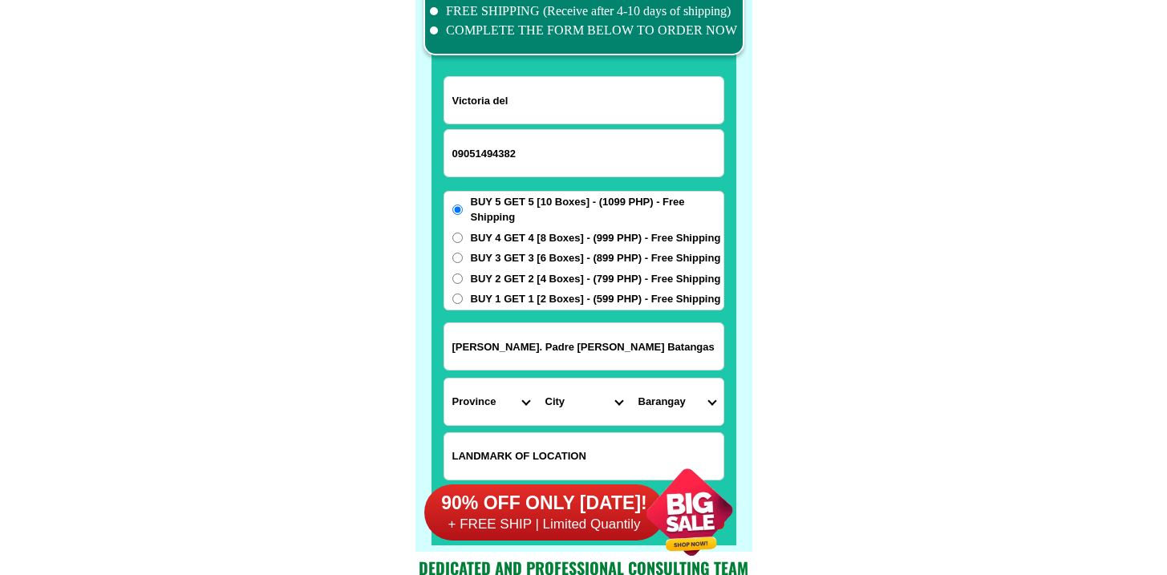
type input "[PERSON_NAME]. Padre [PERSON_NAME] Batangas"
click at [483, 395] on select "Province [GEOGRAPHIC_DATA] [GEOGRAPHIC_DATA] [GEOGRAPHIC_DATA] [GEOGRAPHIC_DATA…" at bounding box center [490, 402] width 93 height 47
select select "63_108"
click at [444, 379] on select "Province [GEOGRAPHIC_DATA] [GEOGRAPHIC_DATA] [GEOGRAPHIC_DATA] [GEOGRAPHIC_DATA…" at bounding box center [490, 402] width 93 height 47
click at [545, 421] on select "City" at bounding box center [583, 402] width 93 height 47
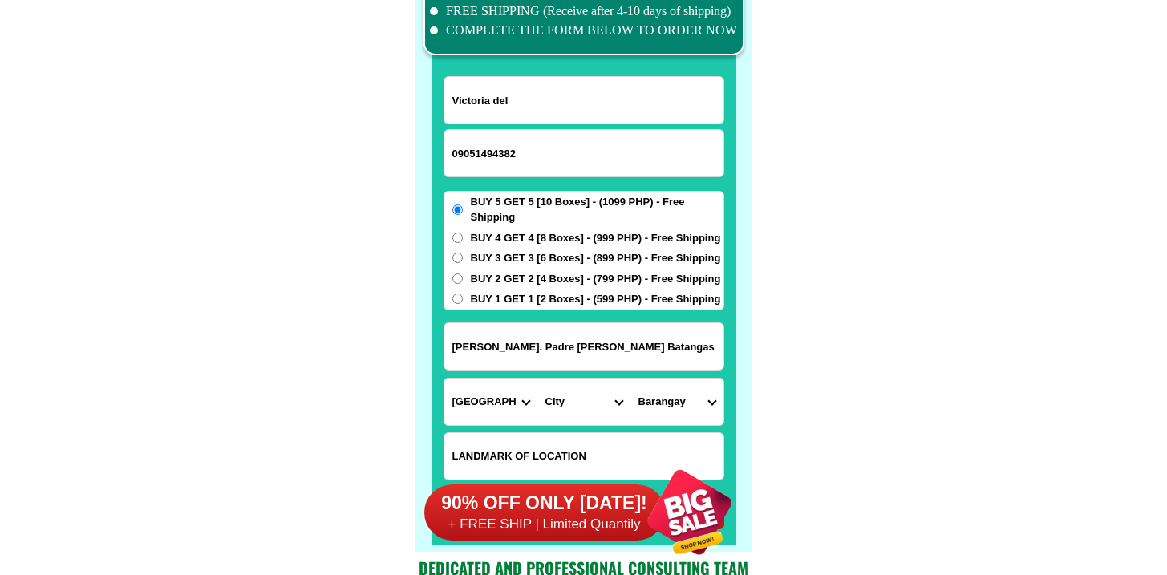
select select "63_1088464"
click at [537, 379] on select "City Agoncillo Alitagtag Allacapan [GEOGRAPHIC_DATA] [GEOGRAPHIC_DATA]-balete […" at bounding box center [583, 402] width 93 height 47
click at [667, 399] on select "Barangay Banaba [PERSON_NAME] [PERSON_NAME] [GEOGRAPHIC_DATA] [GEOGRAPHIC_DATA]…" at bounding box center [676, 402] width 93 height 47
select select "63_10884648973"
click at [630, 379] on select "Barangay Banaba [PERSON_NAME] [PERSON_NAME] [GEOGRAPHIC_DATA] [GEOGRAPHIC_DATA]…" at bounding box center [676, 402] width 93 height 47
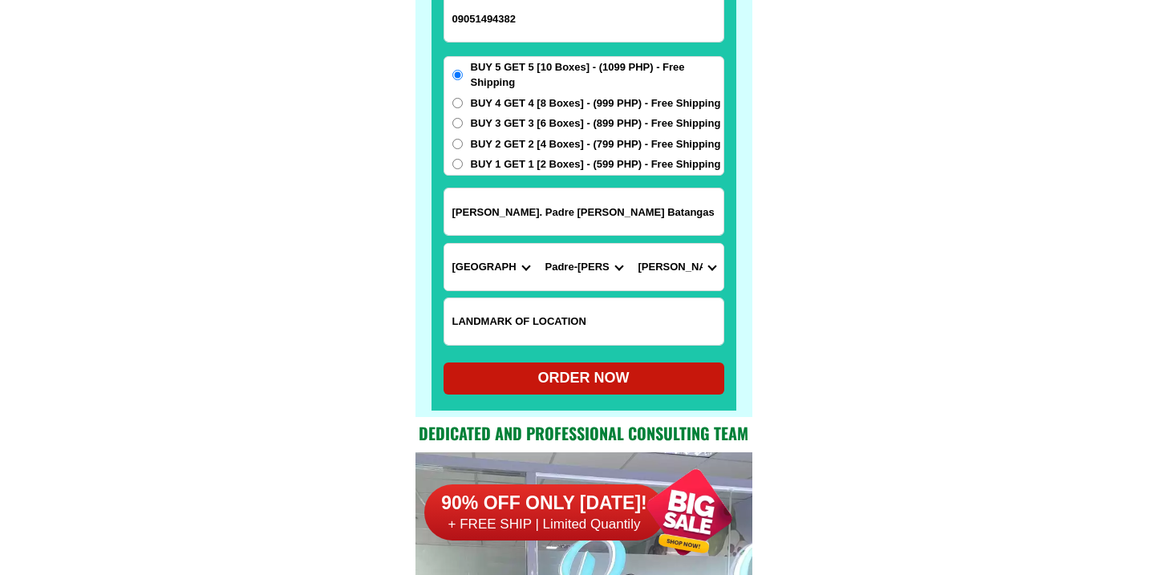
scroll to position [12670, 0]
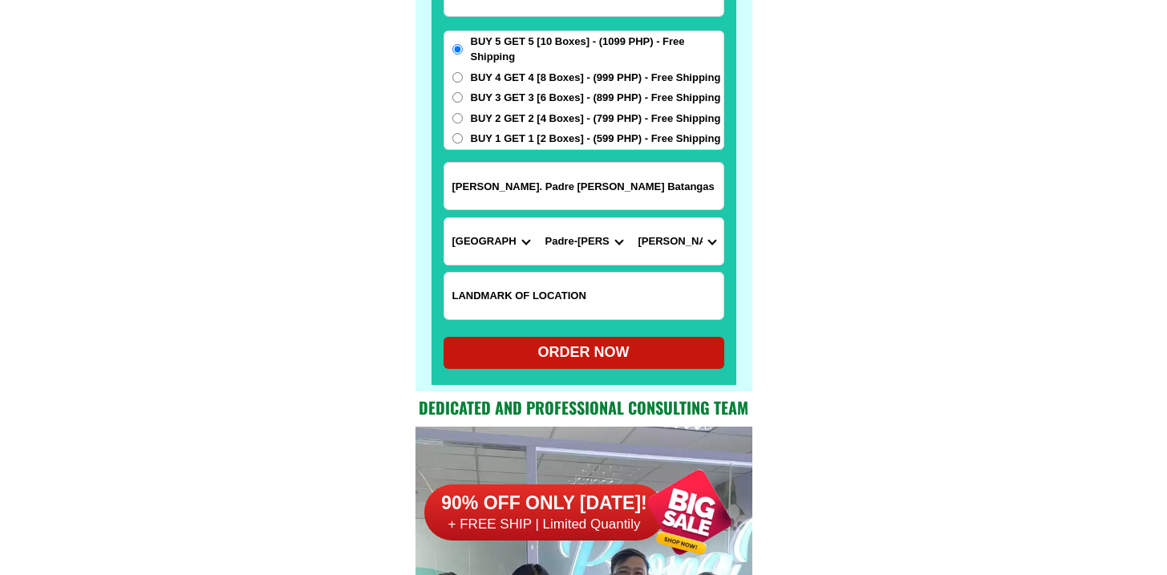
click at [556, 354] on div "ORDER NOW" at bounding box center [584, 353] width 281 height 22
radio input "true"
